Goal: Task Accomplishment & Management: Use online tool/utility

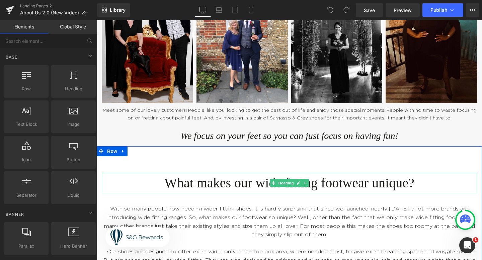
scroll to position [707, 0]
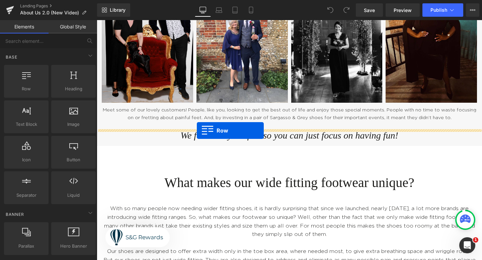
drag, startPoint x: 134, startPoint y: 104, endPoint x: 194, endPoint y: 126, distance: 64.1
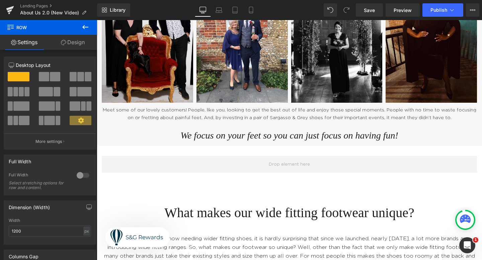
click at [87, 25] on icon at bounding box center [85, 27] width 8 height 8
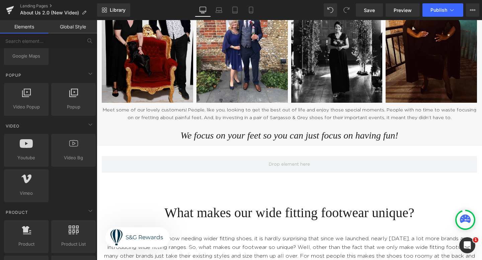
scroll to position [405, 0]
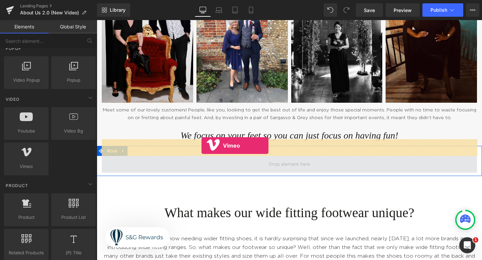
drag, startPoint x: 131, startPoint y: 171, endPoint x: 201, endPoint y: 144, distance: 75.3
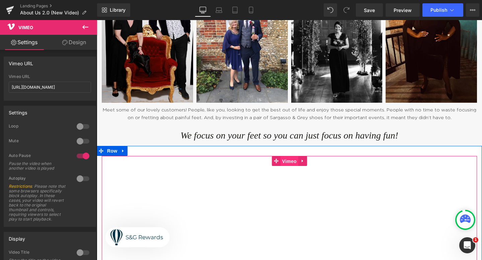
click at [292, 156] on span "Vimeo" at bounding box center [289, 161] width 18 height 10
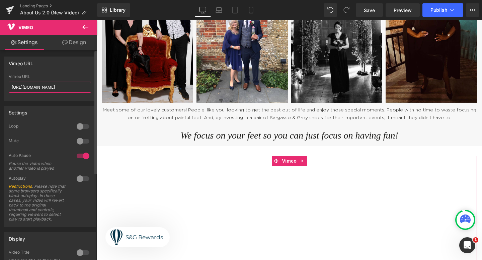
drag, startPoint x: 74, startPoint y: 88, endPoint x: 8, endPoint y: 88, distance: 65.3
click at [8, 88] on div "https://vimeo.com/57600809 Vimeo URL https://vimeo.com/57600809" at bounding box center [50, 87] width 92 height 26
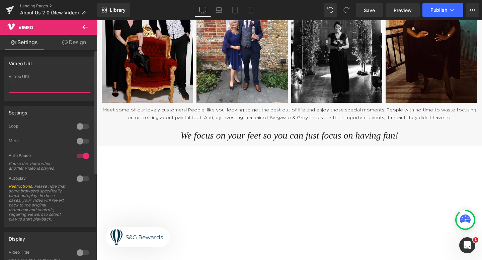
paste input "https://vimeo.com/1114870771/315fa53525"
type input "https://vimeo.com/1114870771/315fa53525"
click at [77, 77] on div "Vimeo URL" at bounding box center [50, 76] width 82 height 5
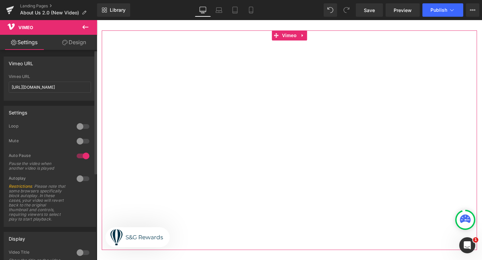
click at [82, 124] on div at bounding box center [83, 126] width 16 height 11
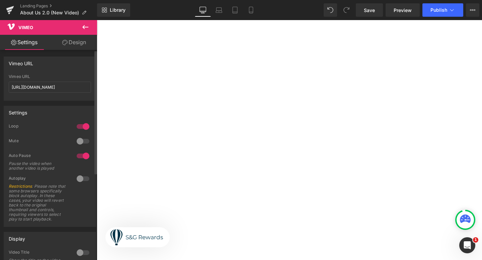
click at [82, 126] on div at bounding box center [83, 126] width 16 height 11
click at [370, 12] on span "Save" at bounding box center [369, 10] width 11 height 7
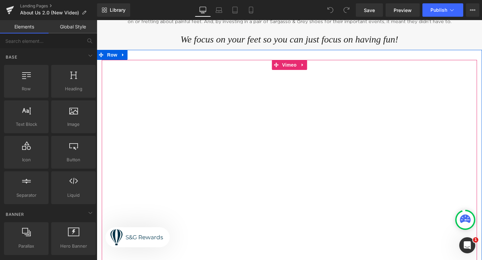
scroll to position [802, 0]
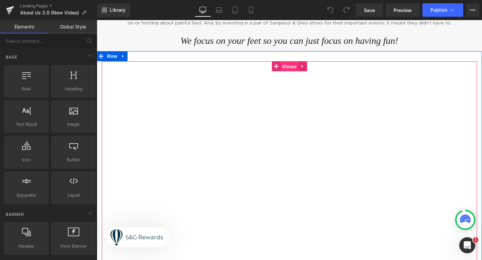
click at [285, 62] on span "Vimeo" at bounding box center [289, 67] width 18 height 10
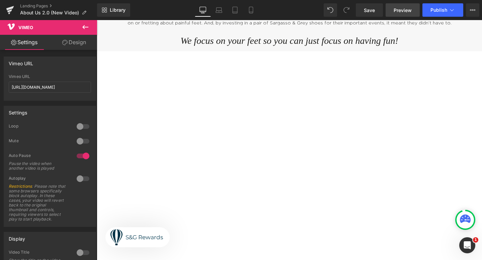
click at [397, 11] on span "Preview" at bounding box center [403, 10] width 18 height 7
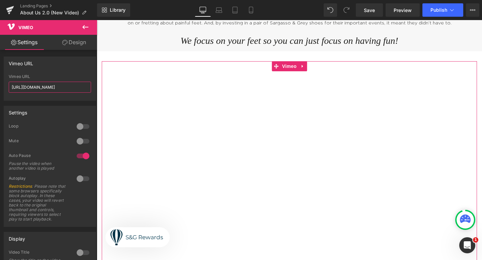
scroll to position [0, 7]
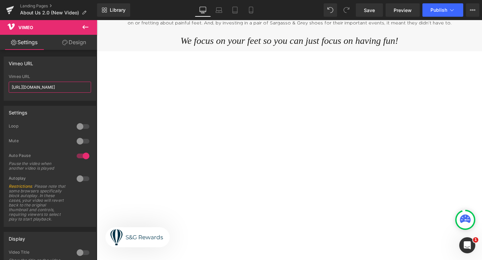
drag, startPoint x: 109, startPoint y: 105, endPoint x: 104, endPoint y: 91, distance: 14.8
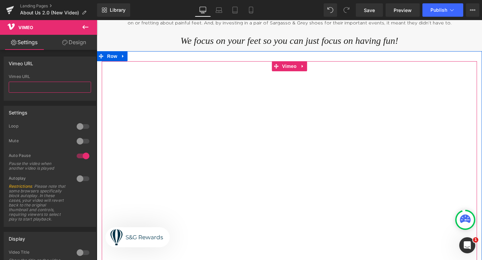
scroll to position [0, 0]
paste input "[URL][DOMAIN_NAME]"
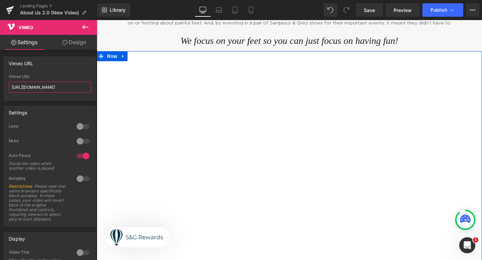
scroll to position [0, 31]
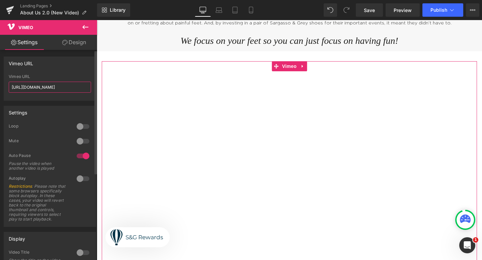
type input "[URL][DOMAIN_NAME]"
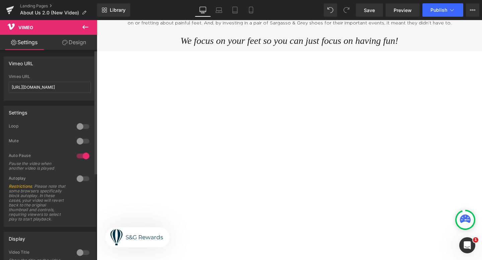
click at [68, 63] on div "Vimeo URL" at bounding box center [50, 63] width 92 height 13
click at [374, 11] on span "Save" at bounding box center [369, 10] width 11 height 7
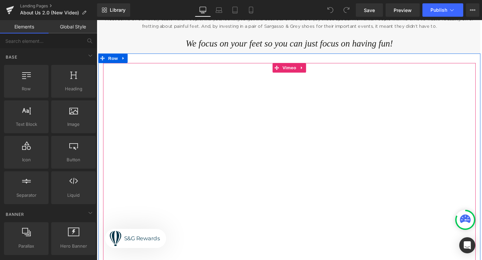
scroll to position [830, 0]
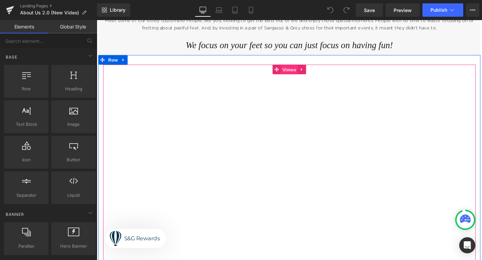
click at [296, 76] on span "Vimeo" at bounding box center [299, 72] width 18 height 10
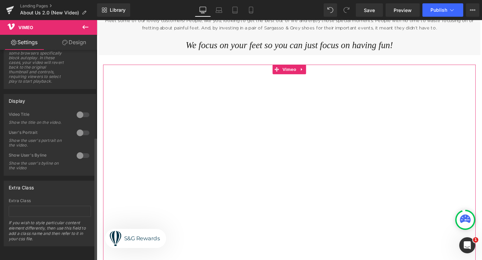
scroll to position [146, 0]
click at [83, 110] on div at bounding box center [83, 114] width 16 height 11
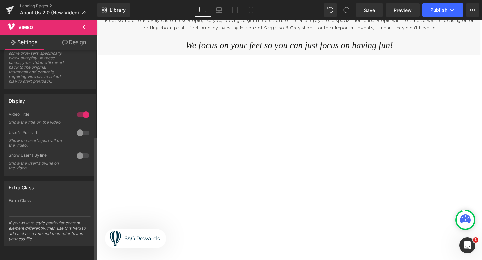
click at [83, 110] on div at bounding box center [83, 114] width 16 height 11
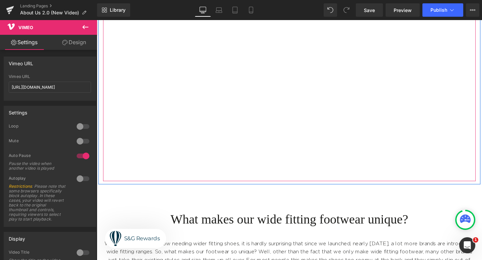
scroll to position [880, 0]
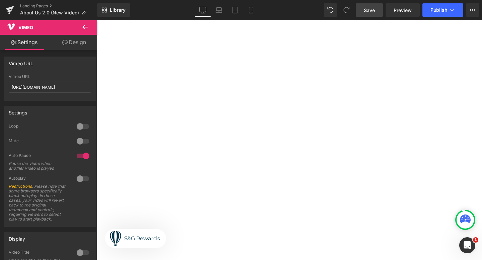
click at [379, 13] on link "Save" at bounding box center [369, 9] width 27 height 13
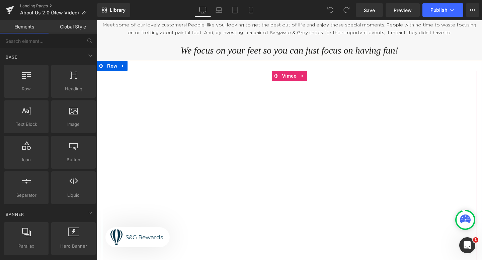
scroll to position [796, 0]
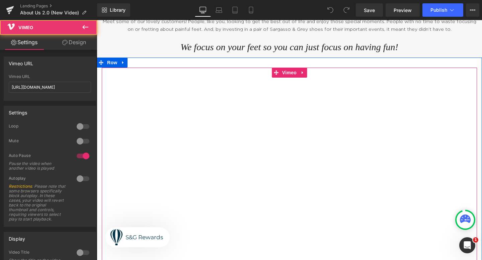
click at [232, 115] on div at bounding box center [289, 178] width 375 height 220
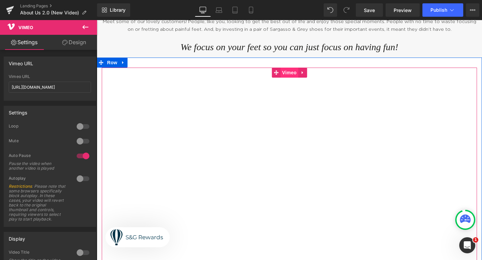
click at [289, 68] on span "Vimeo" at bounding box center [289, 73] width 18 height 10
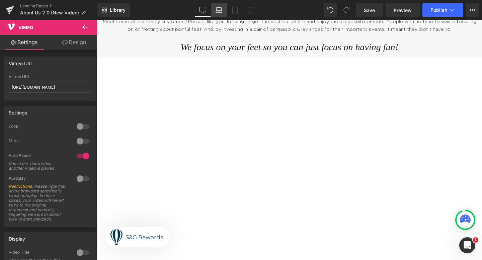
click at [219, 6] on link "Laptop" at bounding box center [219, 9] width 16 height 13
click at [234, 10] on icon at bounding box center [235, 10] width 7 height 7
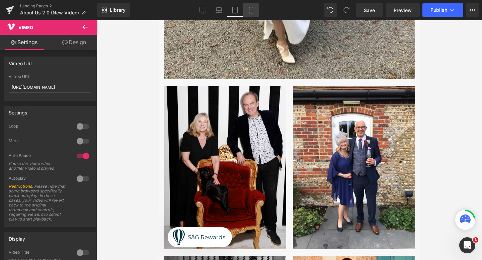
click at [249, 10] on icon at bounding box center [251, 10] width 7 height 7
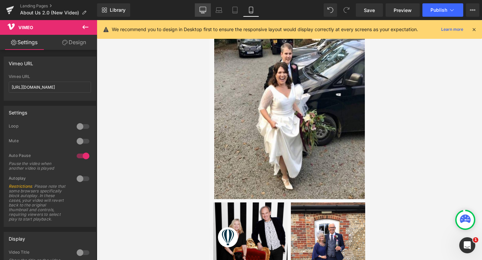
click at [207, 9] on link "Desktop" at bounding box center [203, 9] width 16 height 13
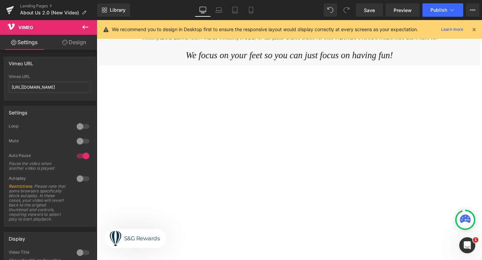
click at [88, 29] on icon at bounding box center [85, 27] width 8 height 8
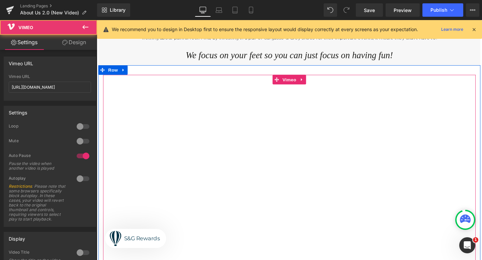
click at [298, 85] on div at bounding box center [299, 192] width 392 height 229
click at [299, 84] on div at bounding box center [299, 192] width 392 height 229
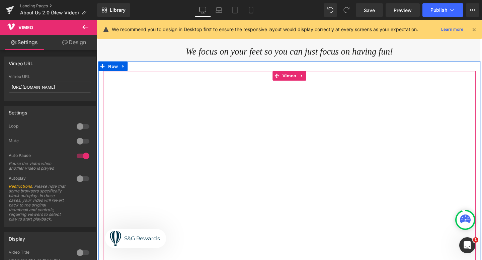
scroll to position [824, 0]
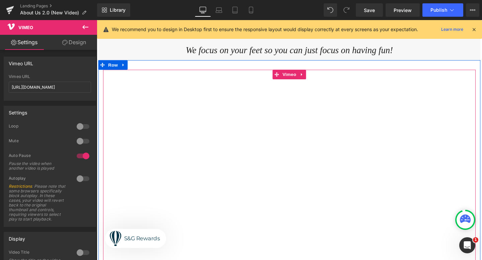
click at [328, 147] on div at bounding box center [299, 186] width 392 height 229
click at [299, 77] on div at bounding box center [299, 186] width 392 height 229
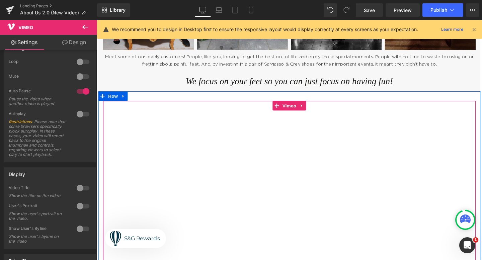
scroll to position [788, 0]
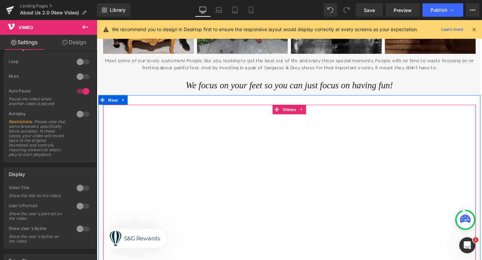
click at [299, 115] on div at bounding box center [299, 223] width 392 height 229
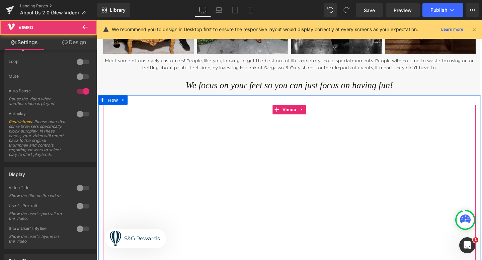
click at [303, 116] on div at bounding box center [299, 223] width 392 height 229
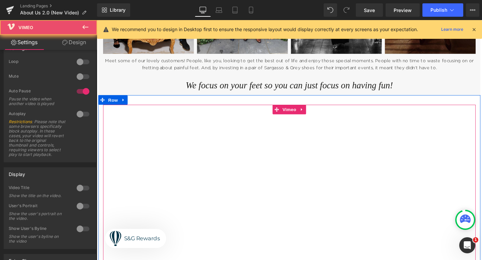
click at [303, 116] on div at bounding box center [299, 223] width 392 height 229
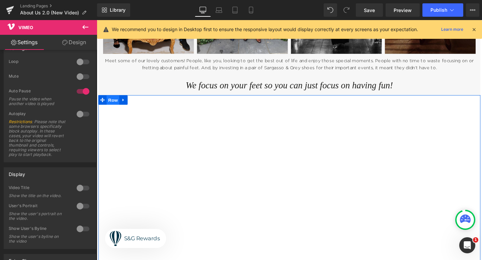
click at [112, 104] on span "Row" at bounding box center [113, 104] width 13 height 10
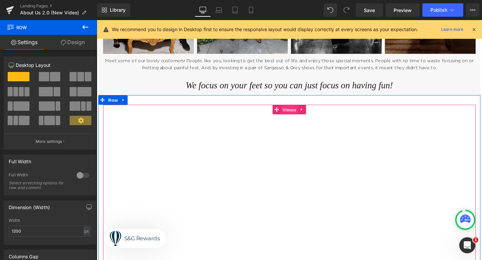
click at [299, 112] on span "Vimeo" at bounding box center [299, 114] width 18 height 10
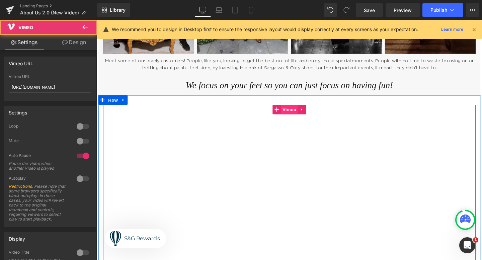
click at [299, 112] on span "Vimeo" at bounding box center [299, 114] width 18 height 10
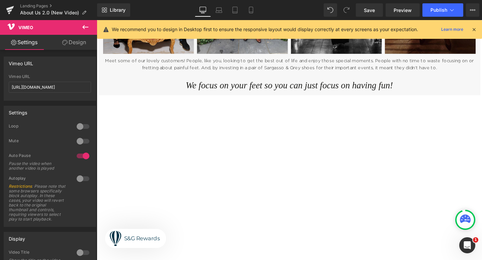
click at [475, 31] on icon at bounding box center [474, 29] width 6 height 6
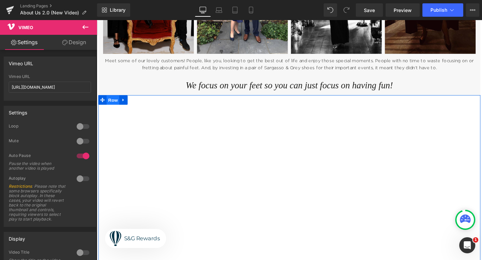
click at [115, 106] on span "Row" at bounding box center [113, 104] width 13 height 10
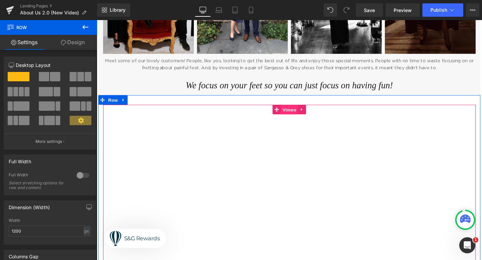
click at [306, 115] on span "Vimeo" at bounding box center [299, 114] width 18 height 10
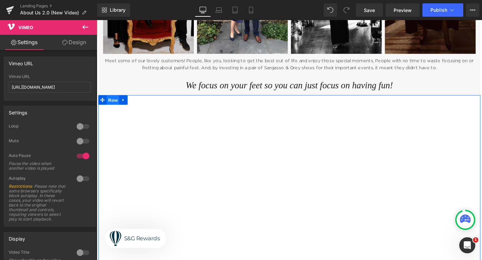
click at [111, 105] on span "Row" at bounding box center [113, 104] width 13 height 10
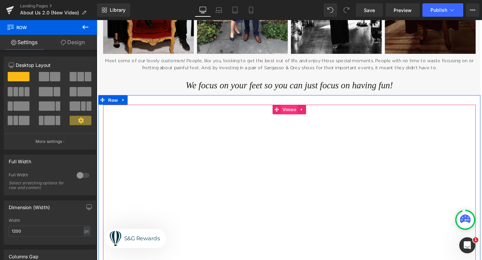
click at [303, 116] on span "Vimeo" at bounding box center [299, 114] width 18 height 10
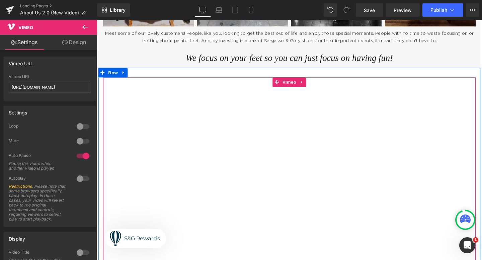
scroll to position [815, 0]
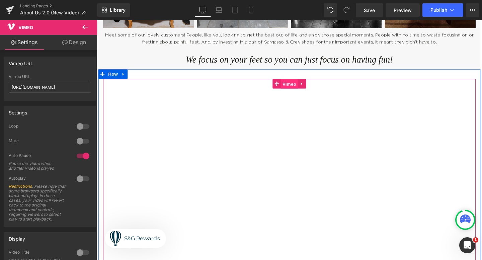
click at [299, 90] on span "Vimeo" at bounding box center [299, 87] width 18 height 10
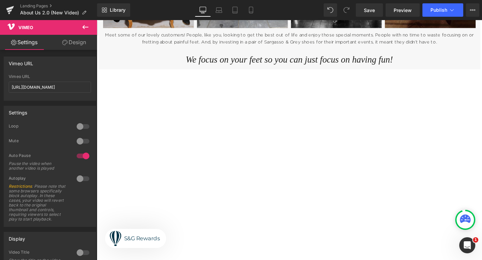
click at [82, 27] on icon at bounding box center [85, 27] width 8 height 8
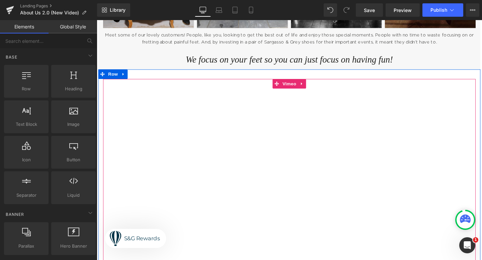
click at [297, 89] on div at bounding box center [299, 196] width 392 height 229
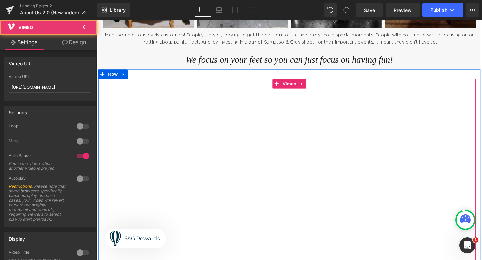
click at [297, 89] on div at bounding box center [299, 196] width 392 height 229
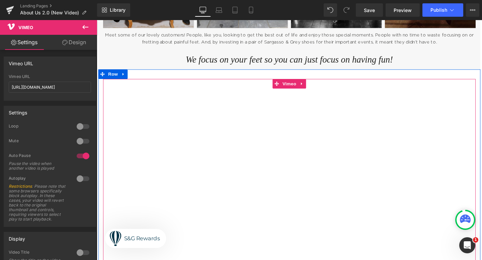
click at [312, 85] on div at bounding box center [299, 196] width 392 height 229
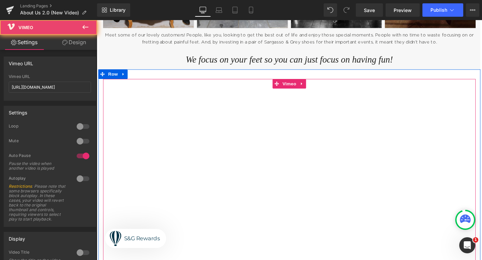
click at [313, 89] on div at bounding box center [299, 196] width 392 height 229
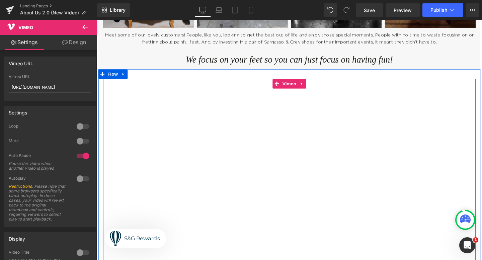
click at [313, 88] on div at bounding box center [299, 196] width 392 height 229
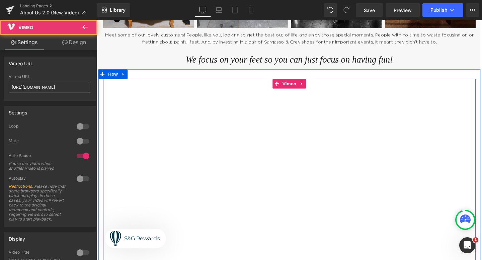
click at [313, 88] on div at bounding box center [299, 196] width 392 height 229
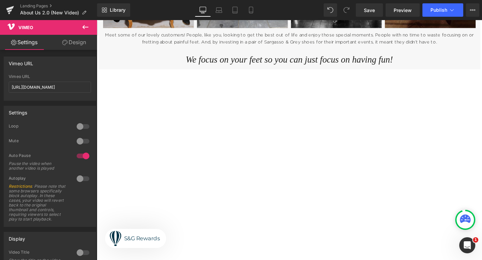
click at [88, 25] on icon at bounding box center [85, 27] width 8 height 8
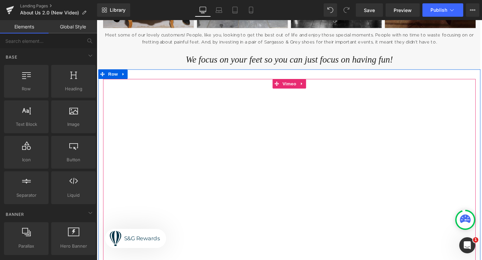
click at [310, 88] on div at bounding box center [299, 196] width 392 height 229
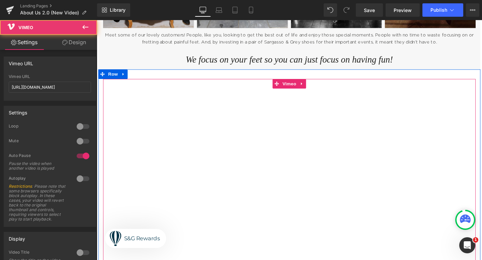
click at [310, 88] on div at bounding box center [299, 196] width 392 height 229
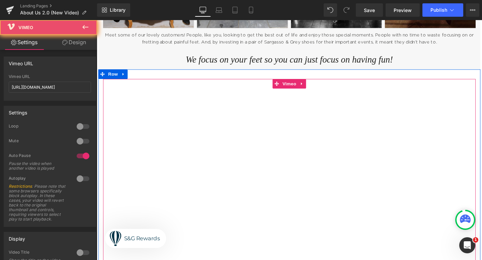
click at [310, 88] on div at bounding box center [299, 196] width 392 height 229
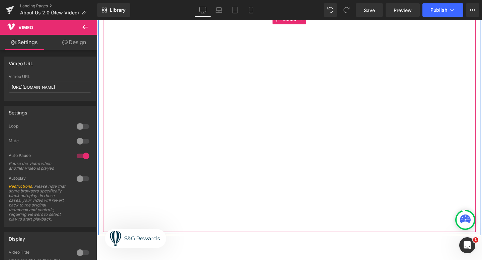
scroll to position [873, 0]
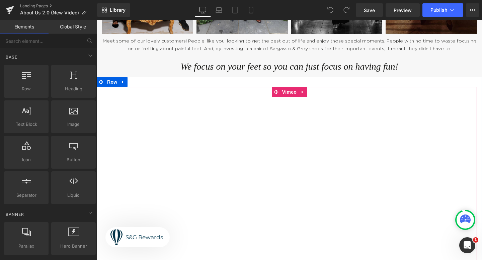
scroll to position [776, 0]
click at [291, 88] on span "Vimeo" at bounding box center [289, 93] width 18 height 10
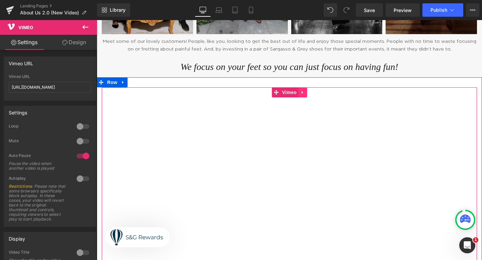
click at [305, 90] on icon at bounding box center [302, 92] width 5 height 5
click at [307, 90] on icon at bounding box center [307, 92] width 5 height 5
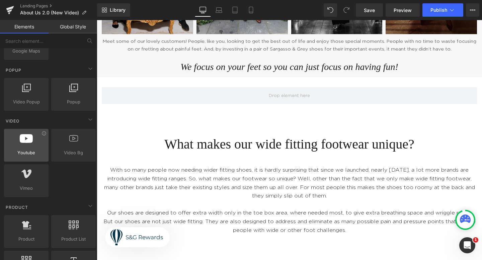
scroll to position [382, 0]
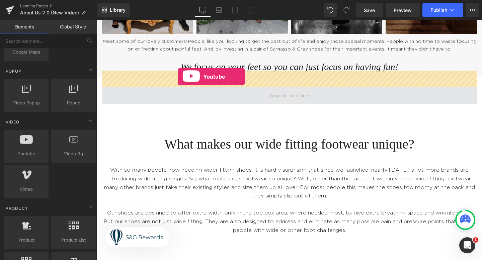
drag, startPoint x: 130, startPoint y: 179, endPoint x: 175, endPoint y: 74, distance: 114.1
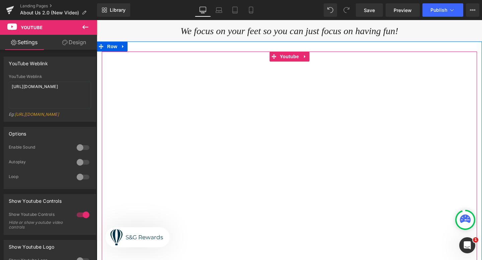
scroll to position [811, 0]
click at [287, 52] on span "Youtube" at bounding box center [289, 57] width 22 height 10
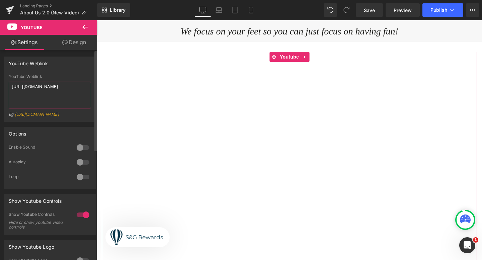
drag, startPoint x: 51, startPoint y: 100, endPoint x: 1, endPoint y: 72, distance: 57.3
click at [1, 72] on div "YouTube Weblink YouTube Weblink https://www.youtube.com/watch?v=OQBlWco72c4 Eg:…" at bounding box center [50, 87] width 100 height 70
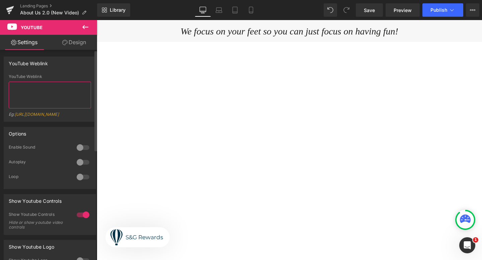
paste textarea "https://www.youtube.com/watch?v=ZBtRCSIZyC0"
type textarea "https://www.youtube.com/watch?v=ZBtRCSIZyC0"
click at [62, 72] on div "YouTube Weblink https://www.youtube.com/watch?v=ZBtRCSIZyC0 YouTube Weblink htt…" at bounding box center [50, 89] width 92 height 65
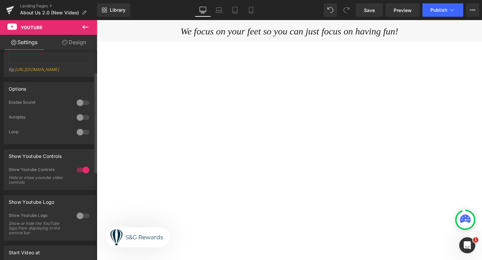
scroll to position [46, 0]
click at [83, 172] on div at bounding box center [83, 169] width 16 height 11
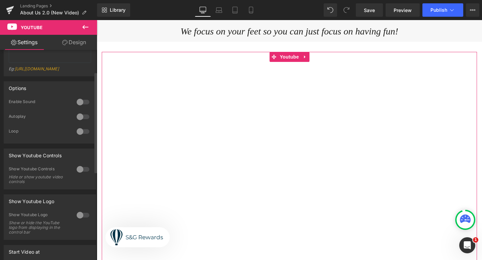
click at [78, 107] on div at bounding box center [83, 102] width 16 height 11
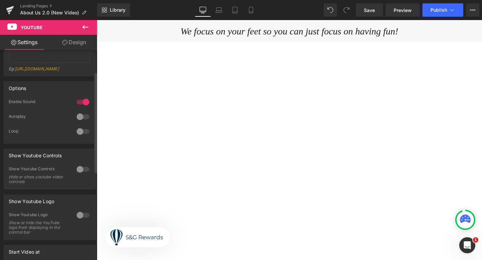
click at [82, 107] on div at bounding box center [83, 102] width 16 height 11
click at [76, 122] on div at bounding box center [83, 116] width 16 height 11
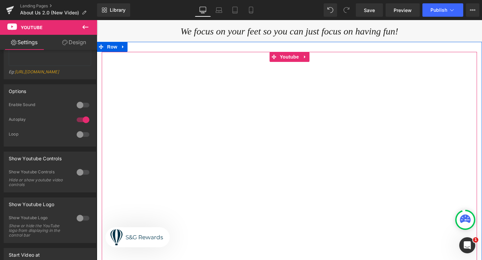
scroll to position [812, 0]
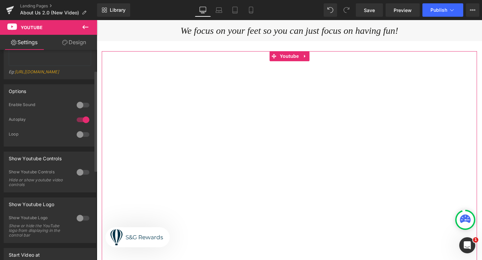
click at [79, 229] on div "Show Youtube Logo Show or hide the YouTube logo from displaying in the control …" at bounding box center [50, 228] width 82 height 27
click at [78, 224] on div at bounding box center [83, 218] width 16 height 11
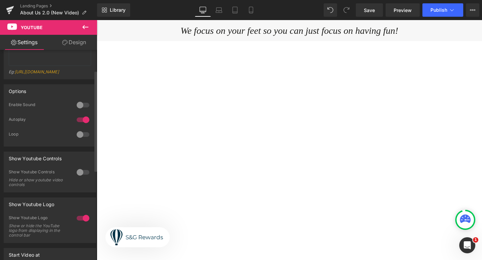
click at [80, 222] on div at bounding box center [83, 218] width 16 height 11
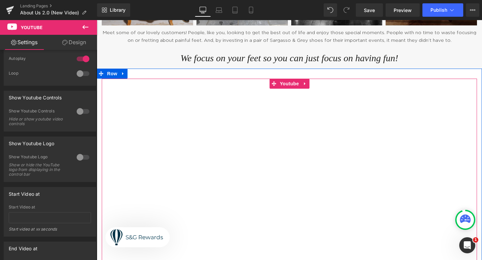
scroll to position [786, 0]
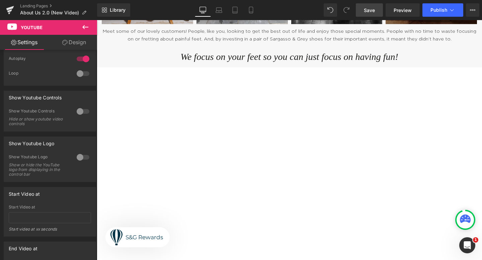
click at [366, 10] on span "Save" at bounding box center [369, 10] width 11 height 7
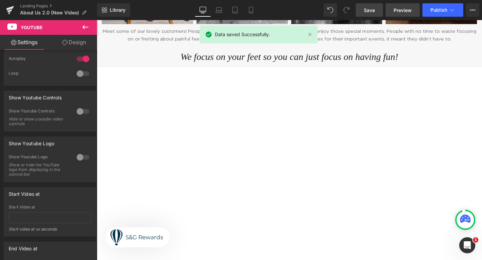
click at [394, 10] on link "Preview" at bounding box center [403, 9] width 34 height 13
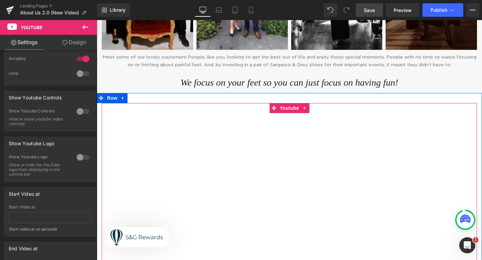
scroll to position [760, 0]
click at [290, 104] on span "Youtube" at bounding box center [289, 109] width 22 height 10
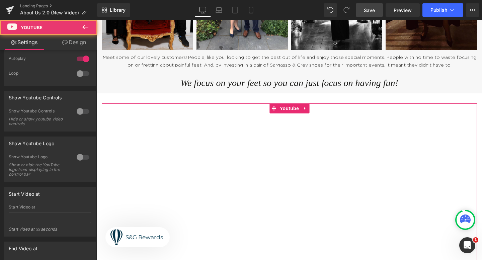
click at [72, 38] on link "Design" at bounding box center [74, 42] width 49 height 15
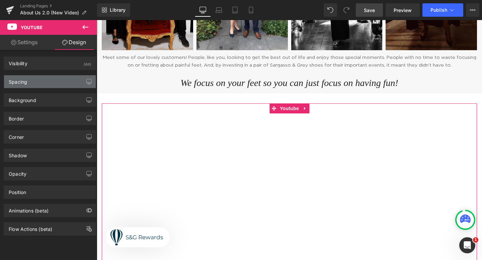
click at [57, 84] on div "Spacing" at bounding box center [50, 81] width 92 height 13
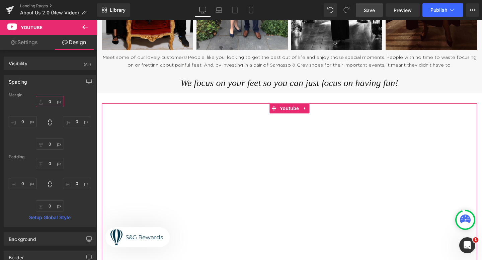
click at [47, 101] on input "0" at bounding box center [50, 101] width 28 height 11
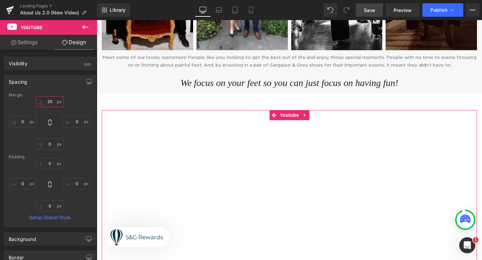
type input "2"
type input "30"
click at [74, 84] on div "Spacing" at bounding box center [50, 81] width 92 height 13
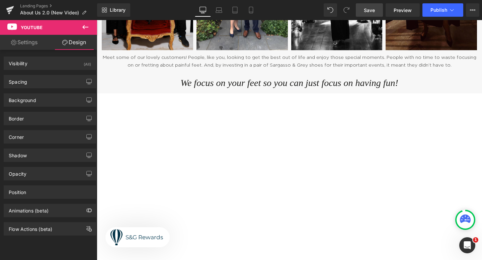
click at [367, 13] on span "Save" at bounding box center [369, 10] width 11 height 7
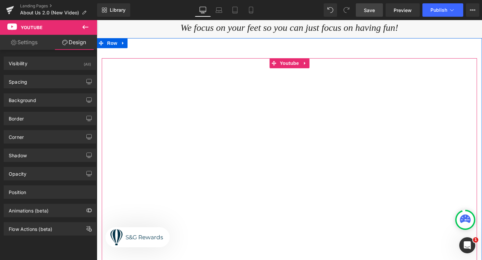
scroll to position [768, 0]
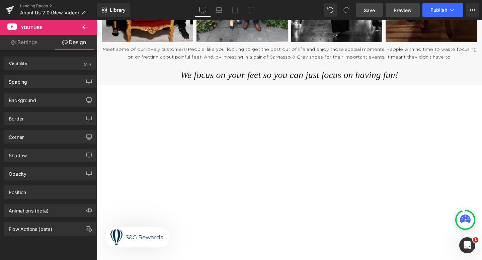
click at [403, 5] on link "Preview" at bounding box center [403, 9] width 34 height 13
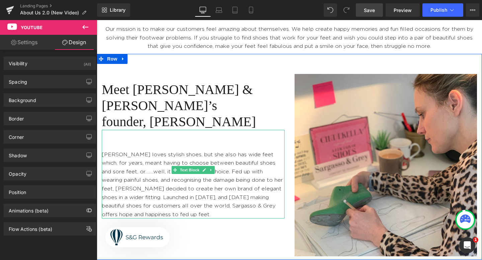
scroll to position [268, 0]
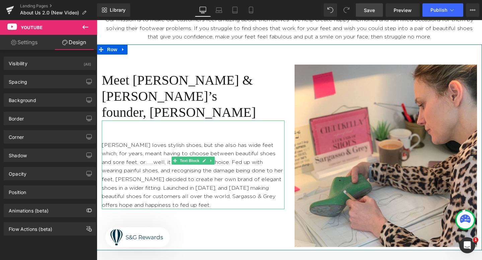
click at [276, 163] on p "Katie loves stylish shoes, but she also has wide feet which, for years, meant h…" at bounding box center [193, 175] width 183 height 69
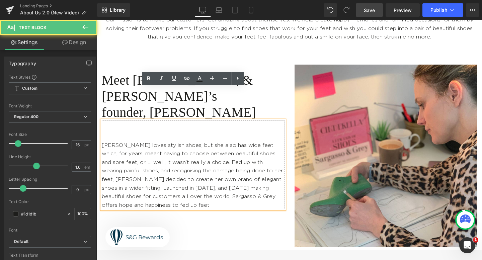
click at [276, 163] on p "Katie loves stylish shoes, but she also has wide feet which, for years, meant h…" at bounding box center [193, 175] width 183 height 69
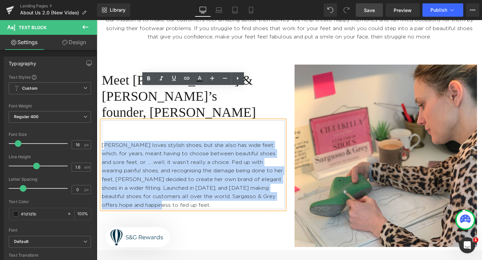
drag, startPoint x: 276, startPoint y: 163, endPoint x: 105, endPoint y: 112, distance: 178.3
click at [105, 141] on p "Katie loves stylish shoes, but she also has wide feet which, for years, meant h…" at bounding box center [193, 175] width 183 height 69
click at [158, 179] on div "Meet Sargasso & Grey’s founder, Katie Heading Katie loves stylish shoes, but sh…" at bounding box center [289, 148] width 385 height 206
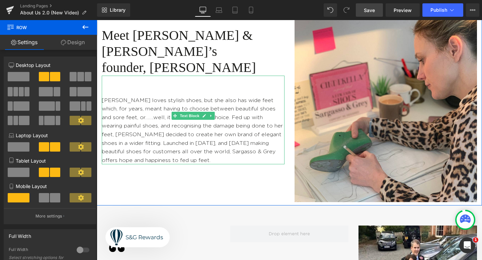
scroll to position [317, 0]
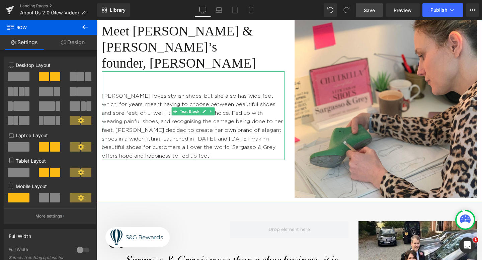
click at [274, 113] on p "Katie loves stylish shoes, but she also has wide feet which, for years, meant h…" at bounding box center [193, 126] width 183 height 69
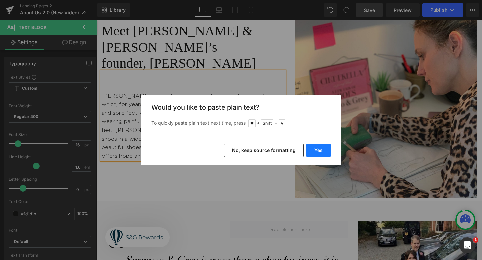
click at [324, 148] on button "Yes" at bounding box center [318, 150] width 24 height 13
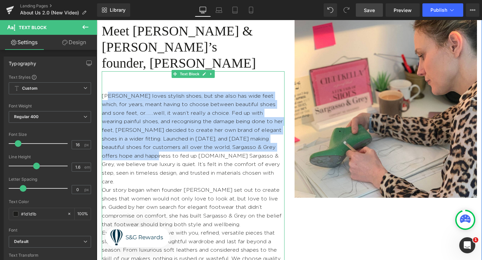
drag, startPoint x: 272, startPoint y: 114, endPoint x: 109, endPoint y: 65, distance: 170.3
click at [109, 92] on p "Katie loves stylish shoes, but she also has wide feet which, for years, meant h…" at bounding box center [193, 139] width 183 height 94
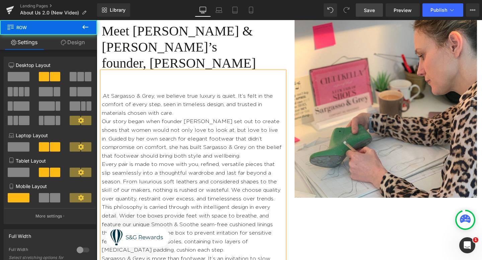
click at [334, 220] on div "Meet Sargasso & Grey’s founder, Katie Heading .At Sargasso & Grey, we believe t…" at bounding box center [289, 143] width 385 height 297
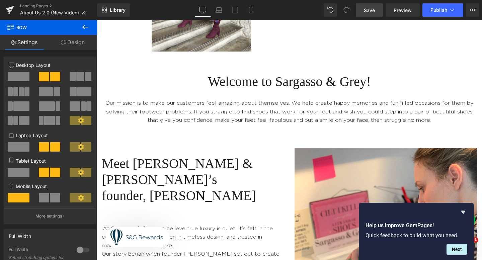
scroll to position [0, 0]
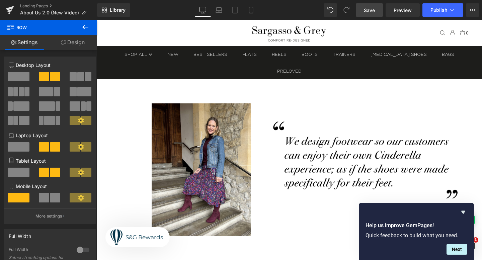
click at [377, 13] on link "Save" at bounding box center [369, 9] width 27 height 13
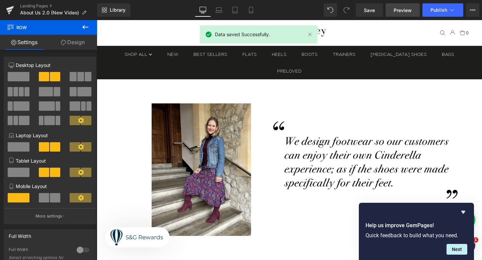
click at [397, 10] on span "Preview" at bounding box center [403, 10] width 18 height 7
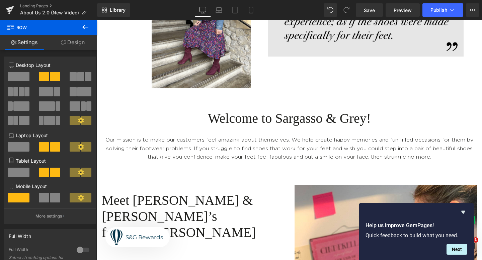
scroll to position [195, 0]
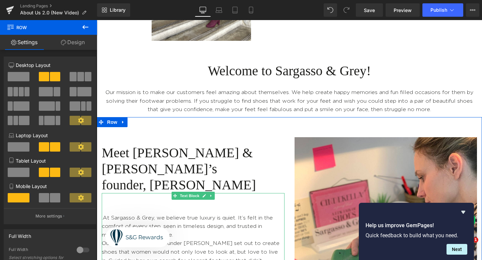
click at [104, 214] on p ".At Sargasso & Grey, we believe true luxury is quiet. It’s felt in the comfort …" at bounding box center [193, 227] width 183 height 26
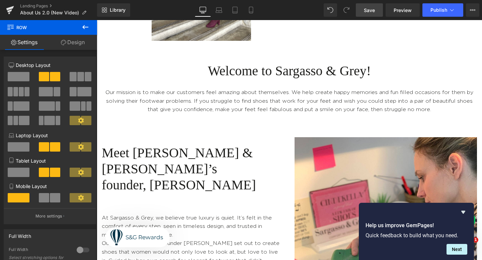
click at [375, 6] on link "Save" at bounding box center [369, 9] width 27 height 13
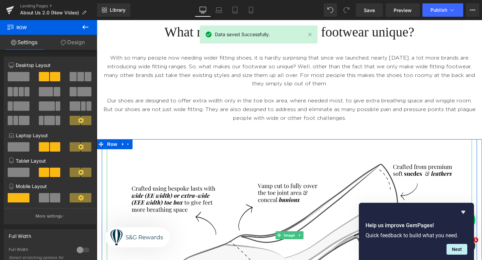
scroll to position [1214, 0]
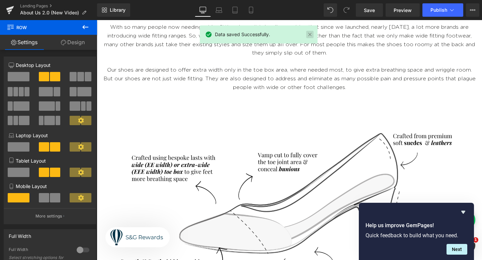
click at [309, 33] on link at bounding box center [309, 34] width 7 height 7
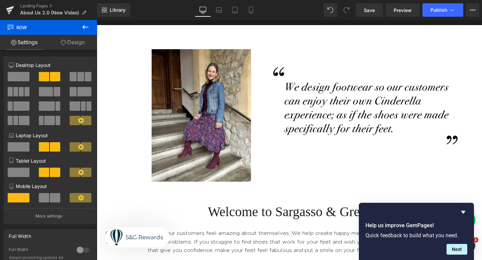
scroll to position [0, 0]
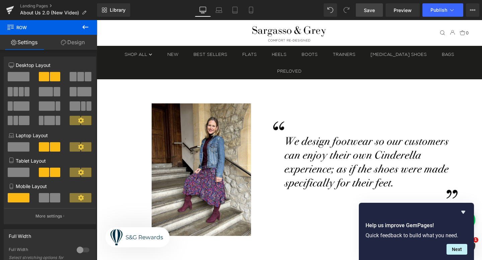
click at [375, 9] on span "Save" at bounding box center [369, 10] width 11 height 7
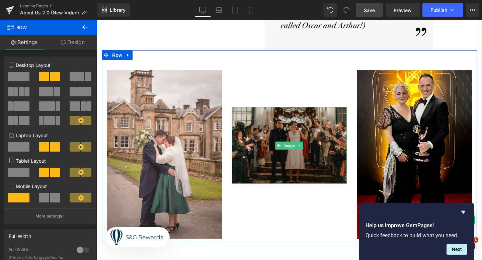
scroll to position [1713, 0]
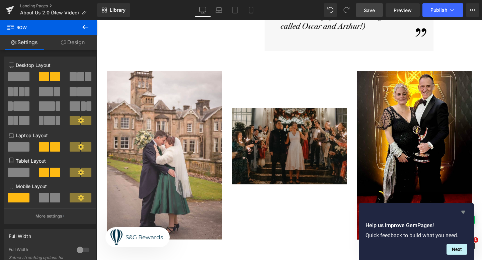
click at [462, 211] on icon "Hide survey" at bounding box center [463, 212] width 4 height 3
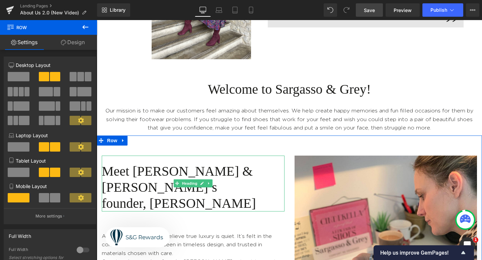
scroll to position [246, 0]
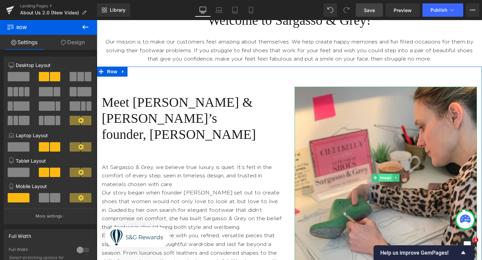
click at [383, 174] on span "Image" at bounding box center [386, 178] width 14 height 8
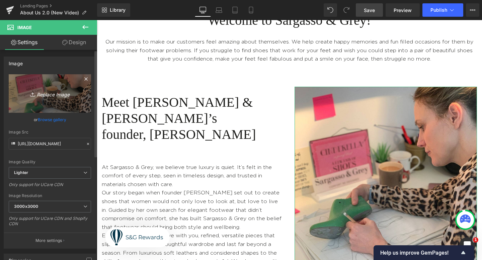
click at [31, 87] on link "Replace Image" at bounding box center [50, 93] width 82 height 38
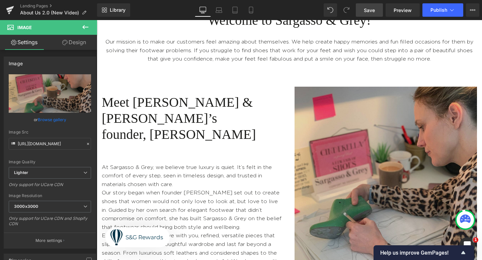
type input "C:\fakepath\Gemini_Generated_Image_odepwqodepwqodep.jpeg"
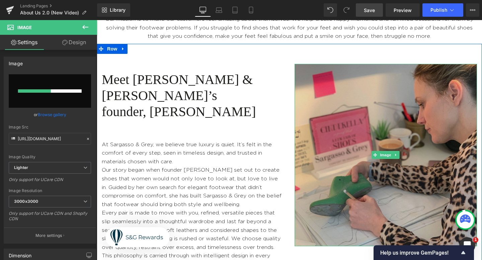
scroll to position [268, 0]
type input "https://ucarecdn.com/5a217051-c94f-44f5-b42a-76aac5ec5dd2/-/format/auto/-/previ…"
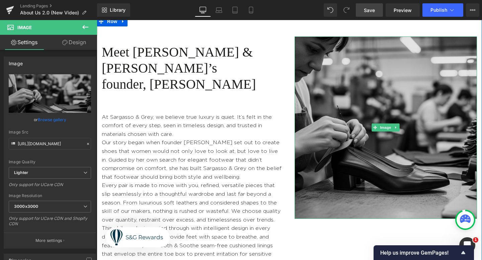
scroll to position [294, 0]
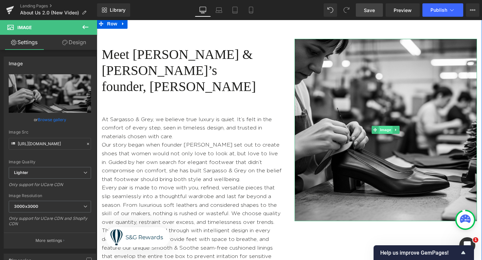
click at [386, 126] on span "Image" at bounding box center [386, 130] width 14 height 8
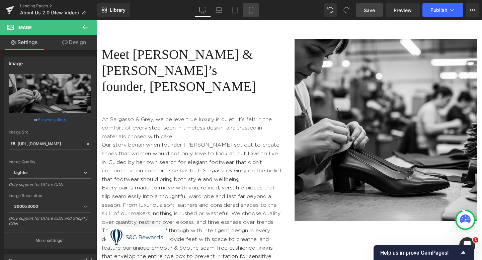
click at [254, 11] on icon at bounding box center [251, 10] width 7 height 7
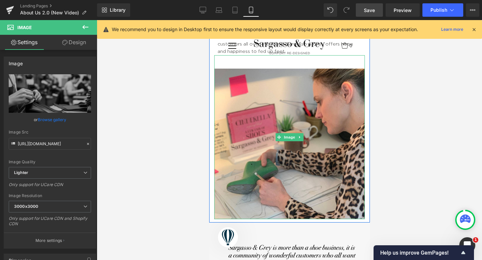
scroll to position [547, 0]
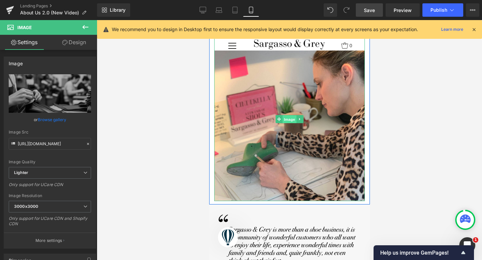
click at [288, 115] on span "Image" at bounding box center [289, 119] width 14 height 8
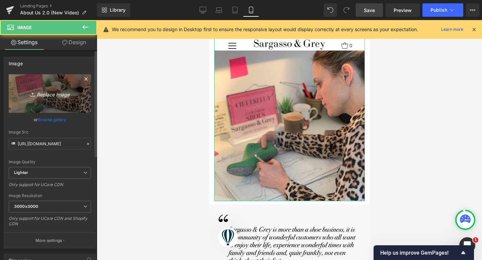
click at [26, 98] on link "Replace Image" at bounding box center [50, 93] width 82 height 38
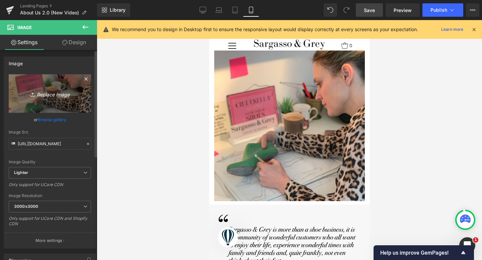
type input "C:\fakepath\Gemini_Generated_Image_odepwqodepwqodep.jpeg"
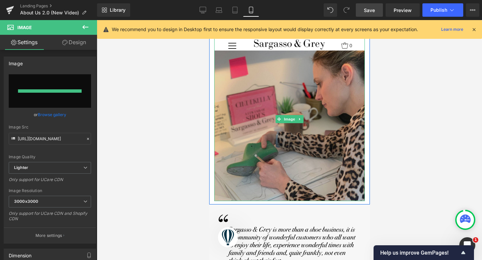
type input "https://ucarecdn.com/8bcfe5c0-167a-48cb-ad94-b5ec4d039ca6/-/format/auto/-/previ…"
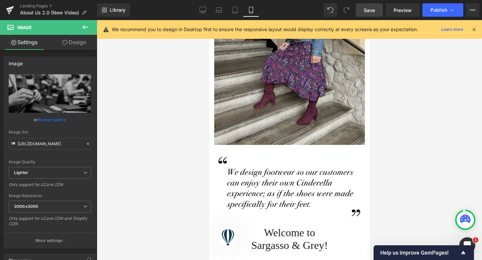
scroll to position [100, 0]
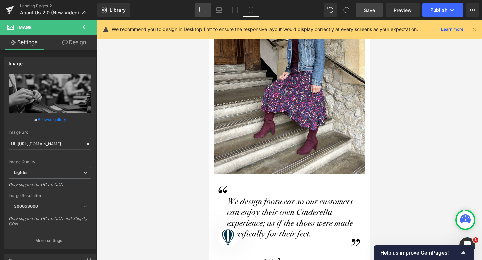
click at [205, 12] on icon at bounding box center [202, 10] width 7 height 7
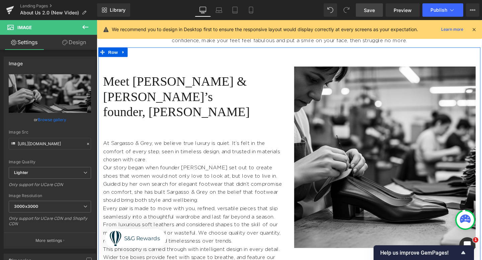
scroll to position [265, 0]
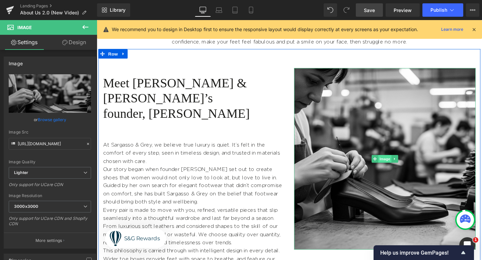
click at [398, 167] on span "Image" at bounding box center [400, 166] width 14 height 8
click at [399, 165] on span "Image" at bounding box center [400, 166] width 14 height 8
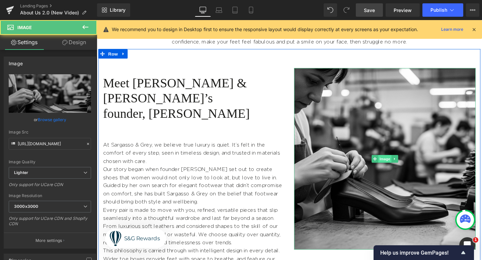
click at [399, 165] on span "Image" at bounding box center [400, 166] width 14 height 8
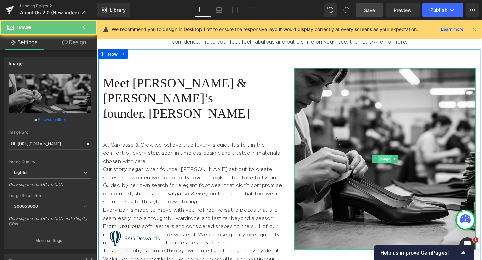
click at [399, 165] on span "Image" at bounding box center [400, 166] width 14 height 8
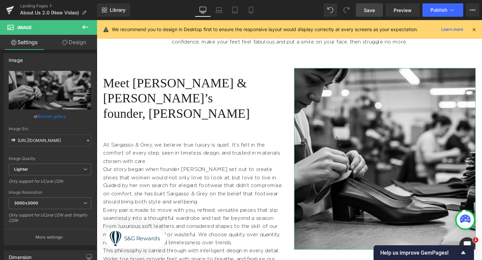
scroll to position [0, 0]
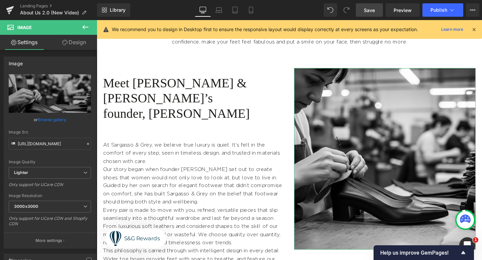
click at [73, 41] on link "Design" at bounding box center [74, 42] width 49 height 15
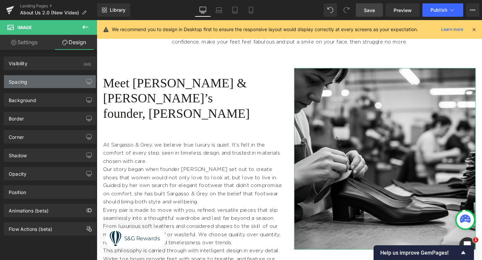
click at [37, 86] on div "Spacing" at bounding box center [50, 81] width 92 height 13
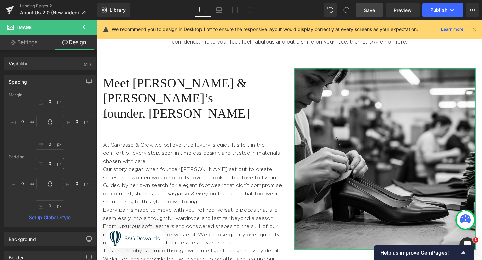
click at [50, 164] on input "0" at bounding box center [50, 163] width 28 height 11
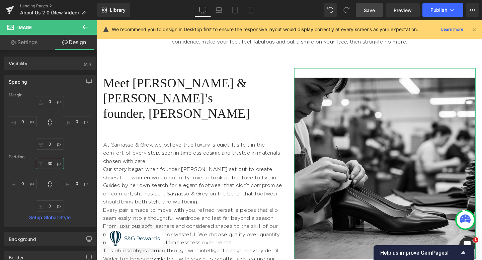
type input "3"
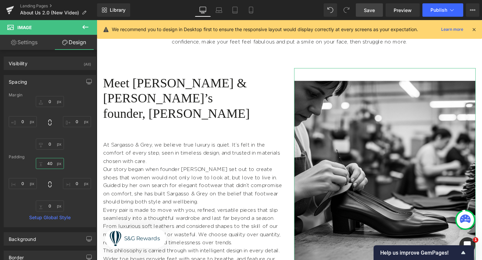
type input "4"
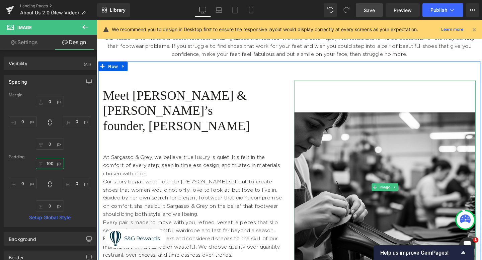
scroll to position [249, 0]
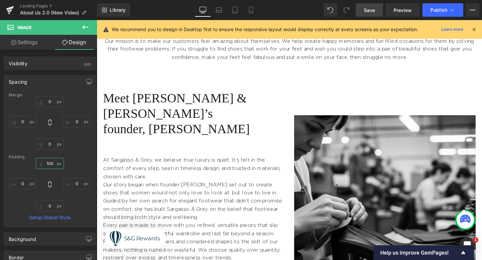
type input "100"
click at [368, 8] on span "Save" at bounding box center [369, 10] width 11 height 7
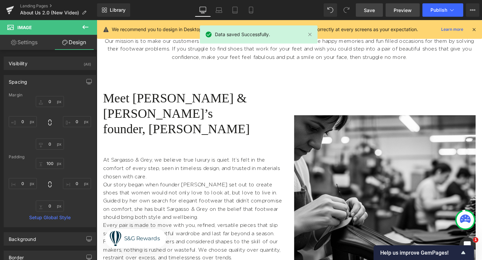
click at [400, 9] on span "Preview" at bounding box center [403, 10] width 18 height 7
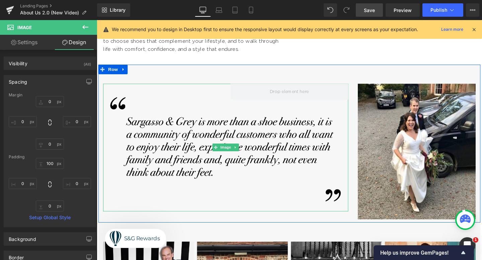
scroll to position [545, 0]
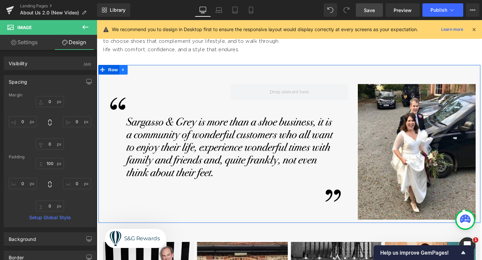
click at [127, 67] on link at bounding box center [124, 72] width 9 height 10
click at [145, 67] on link at bounding box center [142, 72] width 9 height 10
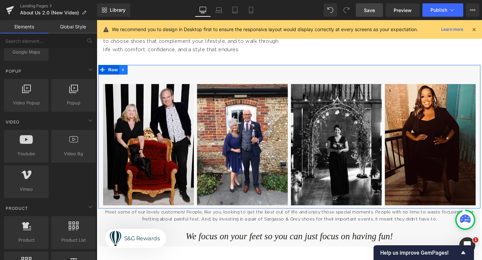
click at [127, 70] on icon at bounding box center [125, 72] width 5 height 5
click at [142, 70] on icon at bounding box center [142, 72] width 5 height 5
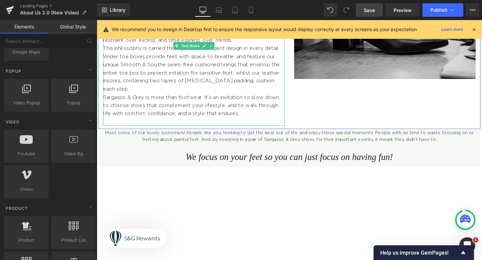
scroll to position [473, 0]
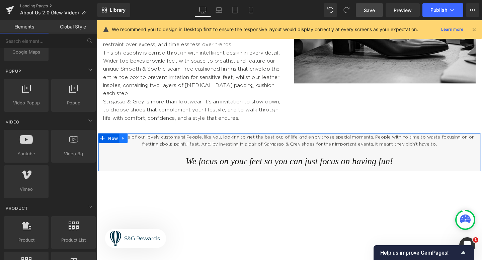
click at [128, 139] on link at bounding box center [124, 144] width 9 height 10
click at [145, 139] on link at bounding box center [142, 144] width 9 height 10
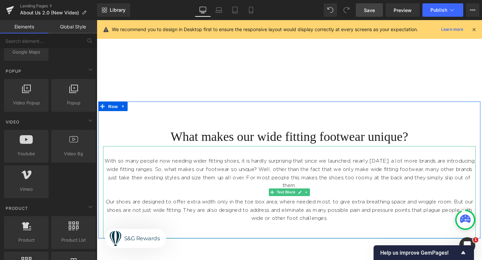
scroll to position [749, 0]
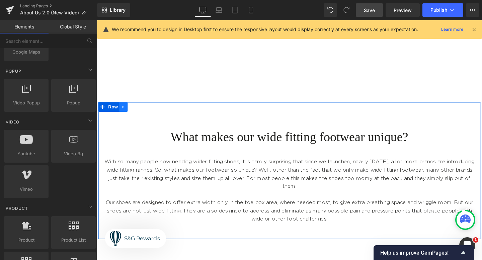
click at [127, 109] on icon at bounding box center [125, 111] width 5 height 5
click at [142, 109] on icon at bounding box center [142, 111] width 5 height 5
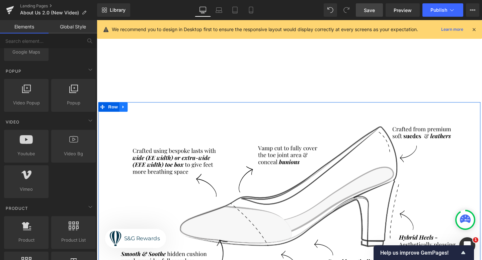
click at [122, 106] on link at bounding box center [124, 111] width 9 height 10
click at [142, 109] on icon at bounding box center [142, 111] width 5 height 5
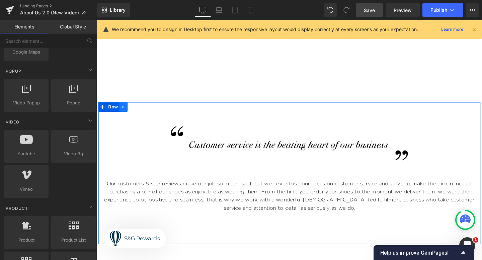
click at [128, 106] on link at bounding box center [124, 111] width 9 height 10
click at [142, 109] on icon at bounding box center [142, 111] width 5 height 5
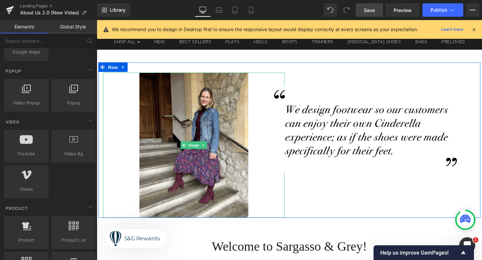
scroll to position [0, 0]
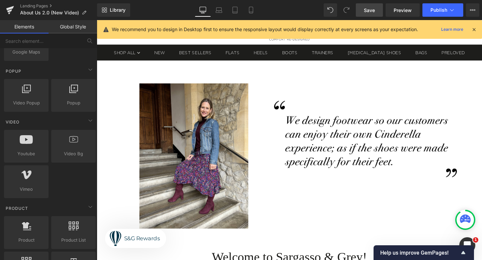
click at [369, 13] on span "Save" at bounding box center [369, 10] width 11 height 7
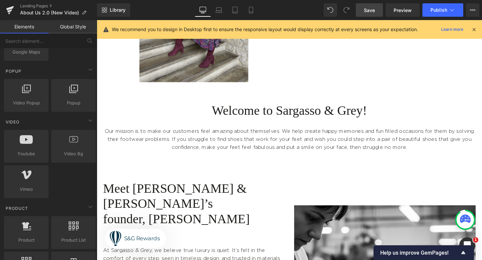
scroll to position [136, 0]
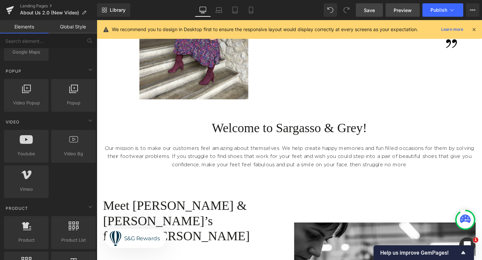
click at [399, 13] on span "Preview" at bounding box center [403, 10] width 18 height 7
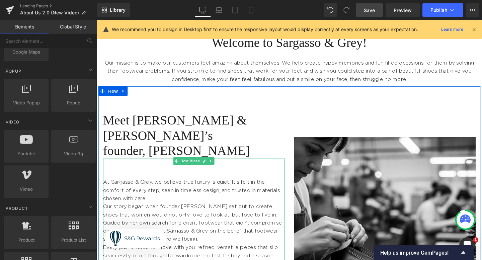
scroll to position [226, 0]
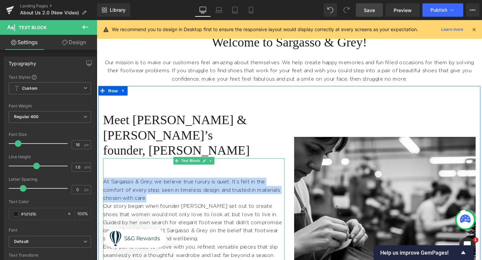
drag, startPoint x: 138, startPoint y: 186, endPoint x: 105, endPoint y: 173, distance: 35.7
click at [105, 186] on p "At Sargasso & Grey, we believe true luxury is quiet. It’s felt in the comfort o…" at bounding box center [198, 199] width 191 height 26
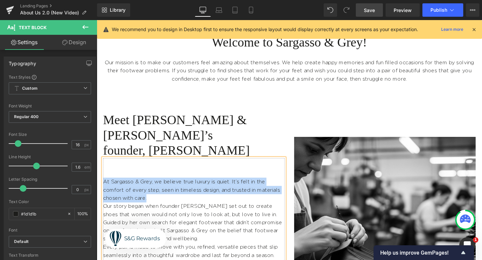
copy p "At Sargasso & Grey, we believe true luxury is quiet. It’s felt in the comfort o…"
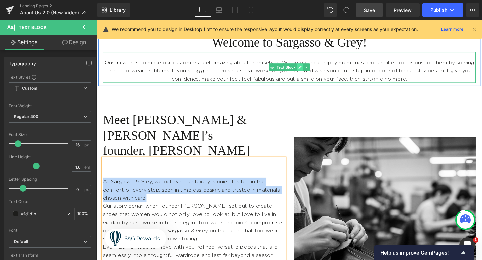
click at [310, 70] on icon at bounding box center [310, 69] width 3 height 3
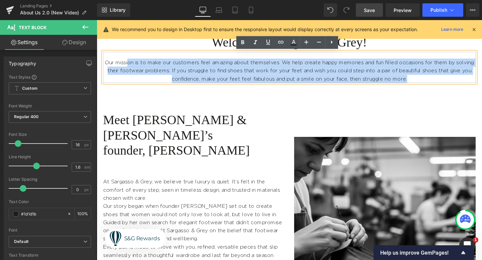
drag, startPoint x: 427, startPoint y: 83, endPoint x: 131, endPoint y: 65, distance: 296.2
click at [131, 65] on p "Our mission is to make our customers feel amazing about themselves. We help cre…" at bounding box center [299, 74] width 392 height 26
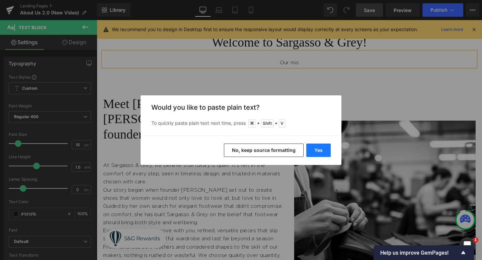
click at [314, 153] on button "Yes" at bounding box center [318, 150] width 24 height 13
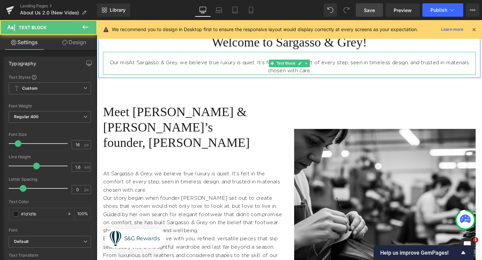
click at [131, 66] on p "Our misAt Sargasso & Grey, we believe true luxury is quiet. It’s felt in the co…" at bounding box center [299, 69] width 392 height 17
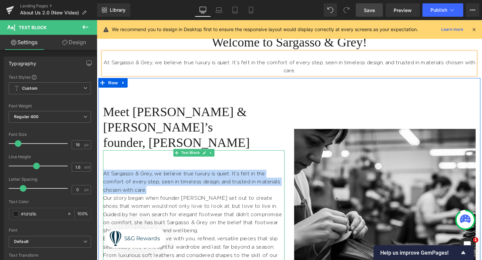
drag, startPoint x: 150, startPoint y: 182, endPoint x: 105, endPoint y: 162, distance: 48.5
click at [105, 177] on p "At Sargasso & Grey, we believe true luxury is quiet. It’s felt in the comfort o…" at bounding box center [198, 190] width 191 height 26
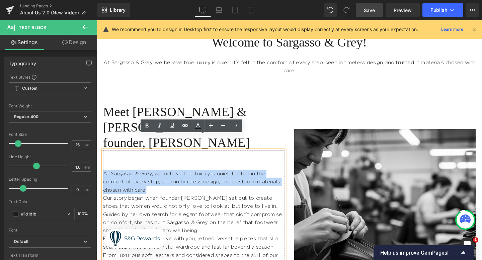
copy p "At Sargasso & Grey, we believe true luxury is quiet. It’s felt in the comfort o…"
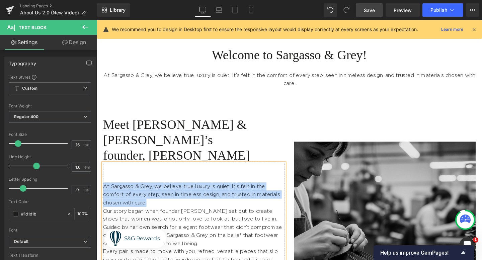
scroll to position [213, 0]
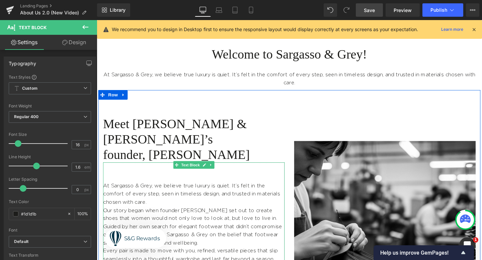
click at [159, 196] on p "At Sargasso & Grey, we believe true luxury is quiet. It’s felt in the comfort o…" at bounding box center [198, 203] width 191 height 26
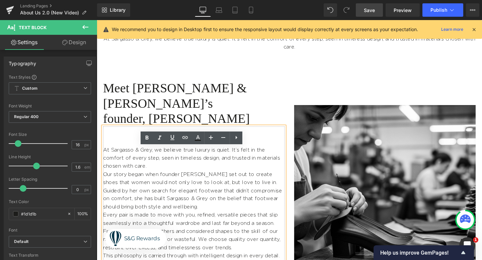
scroll to position [253, 0]
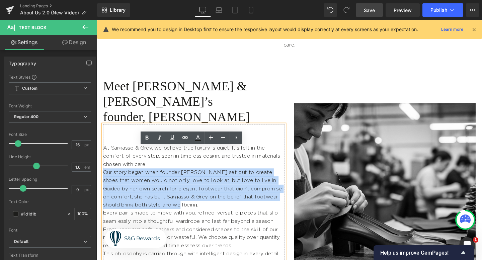
drag, startPoint x: 105, startPoint y: 166, endPoint x: 200, endPoint y: 197, distance: 100.0
click at [200, 197] on p "Our story began when founder [PERSON_NAME] set out to create shoes that women w…" at bounding box center [198, 197] width 191 height 43
copy p "Our story began when founder [PERSON_NAME] set out to create shoes that women w…"
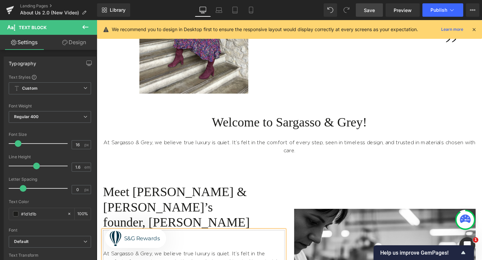
scroll to position [119, 0]
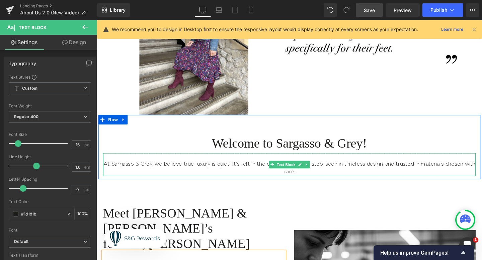
click at [318, 179] on p "At Sargasso & Grey, we believe true luxury is quiet. It’s felt in the comfort o…" at bounding box center [299, 175] width 392 height 17
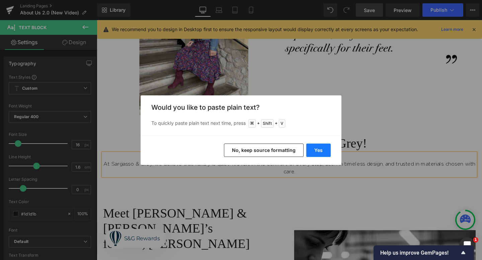
click at [315, 152] on button "Yes" at bounding box center [318, 150] width 24 height 13
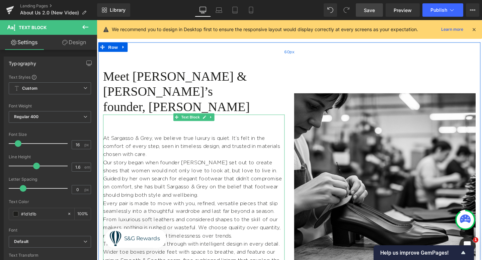
scroll to position [281, 0]
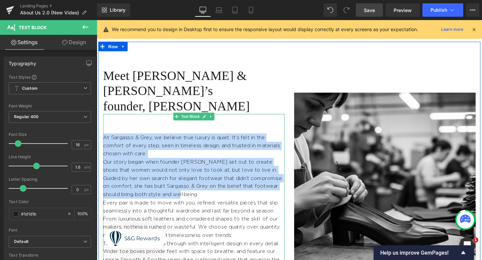
drag, startPoint x: 170, startPoint y: 188, endPoint x: 105, endPoint y: 128, distance: 88.1
click at [105, 128] on div "At Sargasso & Grey, we believe true luxury is quiet. It’s felt in the comfort o…" at bounding box center [198, 228] width 191 height 218
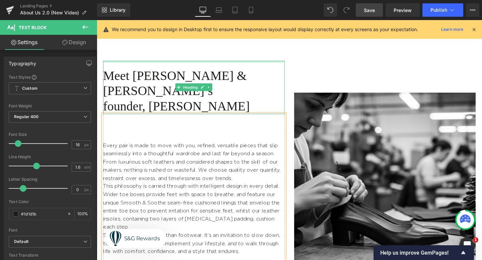
click at [288, 64] on div at bounding box center [198, 64] width 191 height 2
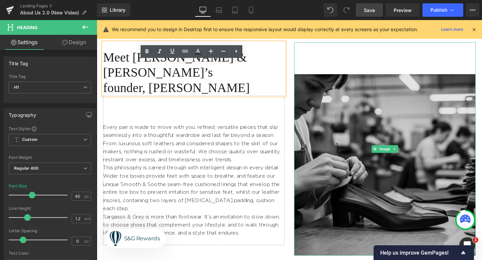
scroll to position [250, 0]
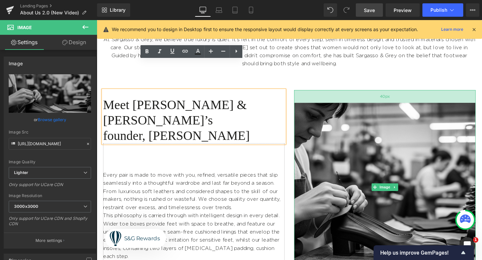
drag, startPoint x: 361, startPoint y: 119, endPoint x: 350, endPoint y: 99, distance: 22.9
click at [350, 99] on div "40px" at bounding box center [399, 100] width 191 height 13
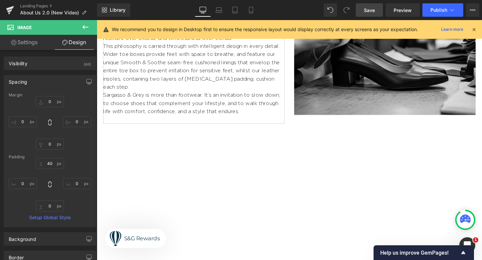
scroll to position [249, 0]
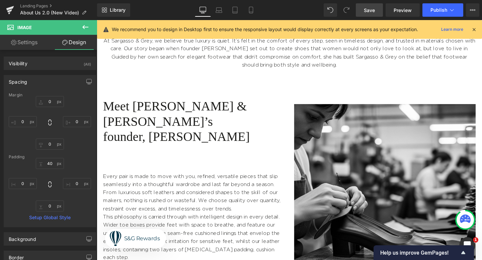
click at [372, 11] on span "Save" at bounding box center [369, 10] width 11 height 7
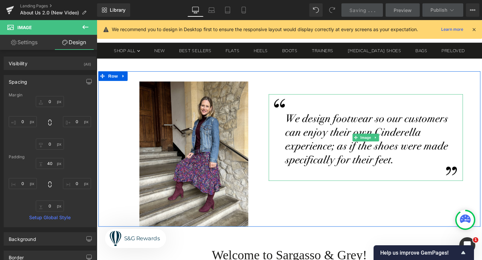
scroll to position [0, 0]
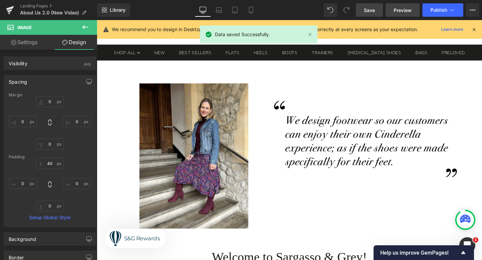
click at [399, 9] on span "Preview" at bounding box center [403, 10] width 18 height 7
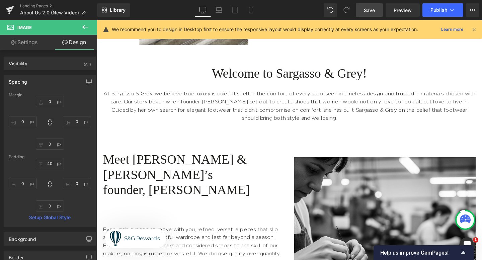
scroll to position [219, 0]
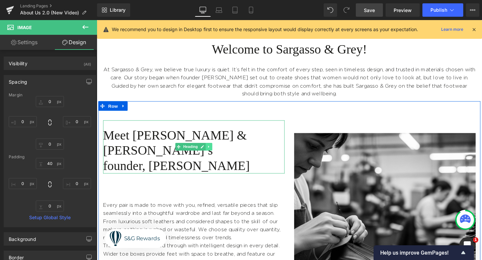
click at [216, 151] on icon at bounding box center [215, 153] width 4 height 4
click at [217, 152] on icon at bounding box center [219, 154] width 4 height 4
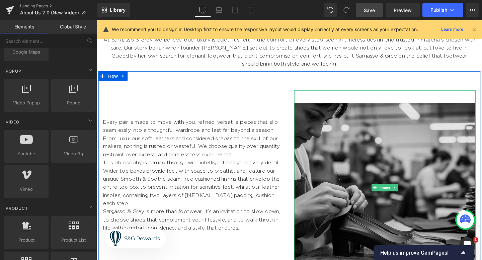
scroll to position [242, 0]
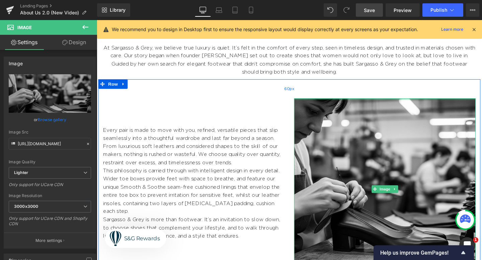
drag, startPoint x: 369, startPoint y: 114, endPoint x: 364, endPoint y: 93, distance: 21.4
click at [364, 93] on div "Every pair is made to move with you, refined, versatile pieces that slip seamle…" at bounding box center [299, 189] width 402 height 214
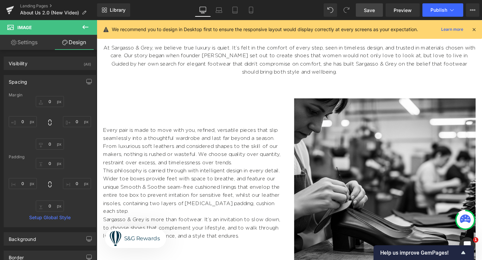
click at [373, 12] on span "Save" at bounding box center [369, 10] width 11 height 7
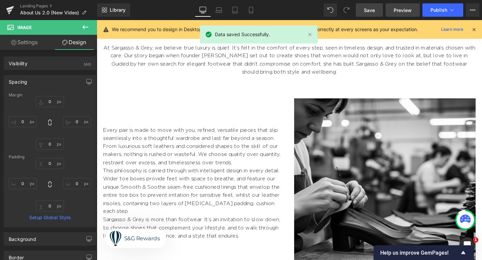
click at [403, 8] on span "Preview" at bounding box center [403, 10] width 18 height 7
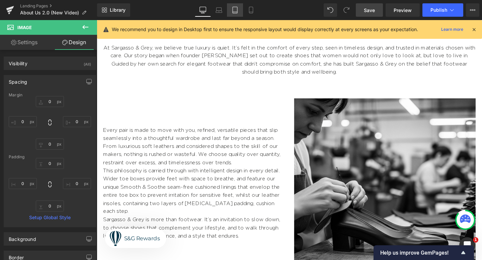
click at [237, 13] on icon at bounding box center [235, 10] width 7 height 7
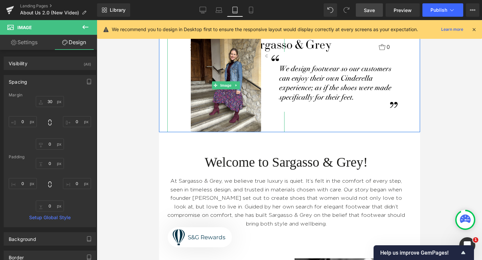
scroll to position [0, 0]
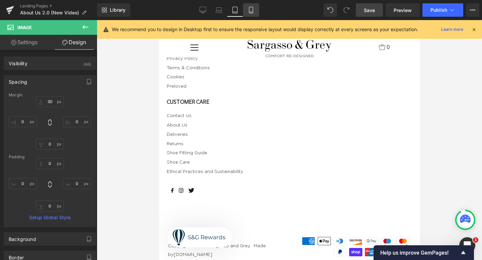
click at [251, 10] on icon at bounding box center [251, 10] width 7 height 7
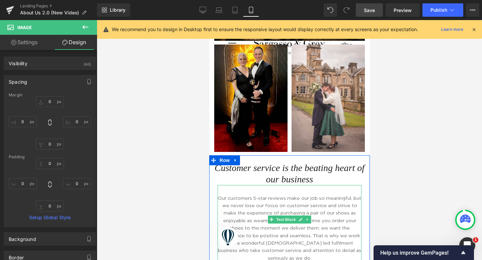
scroll to position [1844, 0]
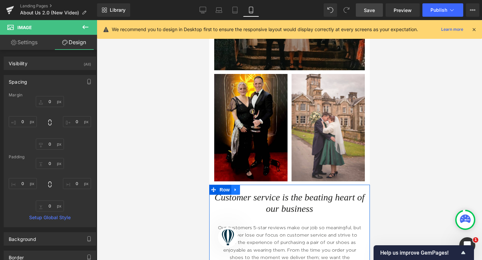
click at [236, 187] on icon at bounding box center [235, 189] width 5 height 5
click at [254, 187] on icon at bounding box center [252, 189] width 5 height 5
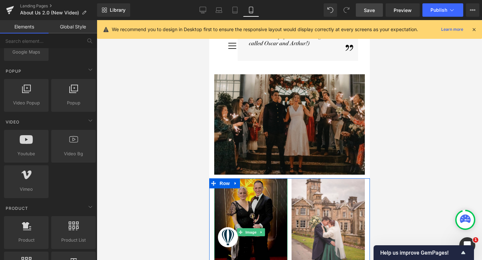
scroll to position [1707, 0]
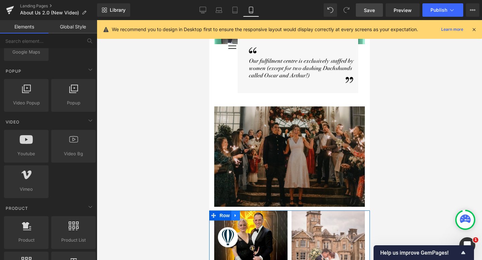
click at [235, 213] on icon at bounding box center [235, 215] width 5 height 5
click at [252, 213] on icon at bounding box center [252, 215] width 5 height 5
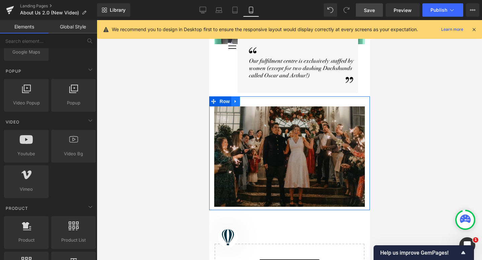
click at [234, 99] on icon at bounding box center [235, 101] width 5 height 5
click at [250, 99] on icon at bounding box center [252, 101] width 5 height 5
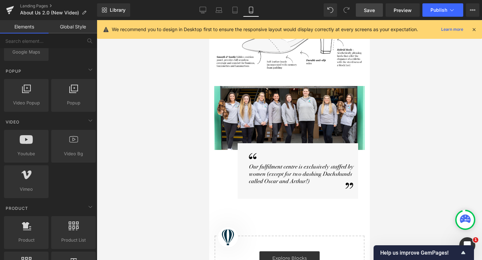
scroll to position [1554, 0]
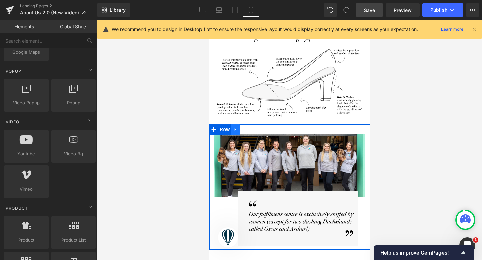
click at [234, 127] on icon at bounding box center [235, 129] width 5 height 5
click at [250, 125] on link at bounding box center [252, 130] width 9 height 10
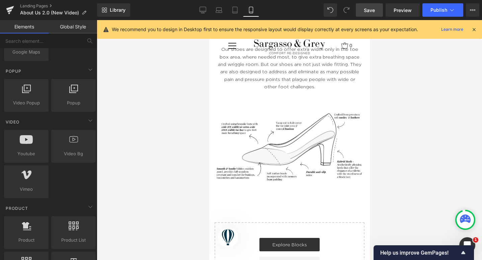
scroll to position [1465, 0]
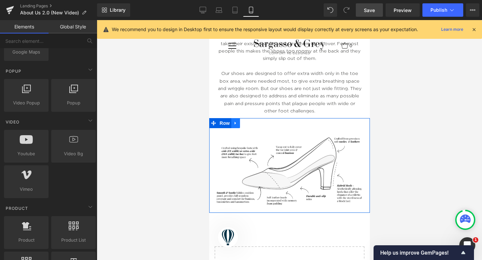
click at [236, 122] on icon at bounding box center [234, 123] width 1 height 3
click at [252, 120] on icon at bounding box center [252, 122] width 5 height 5
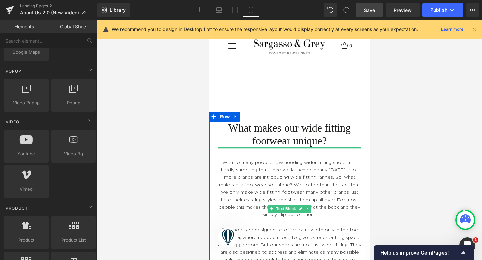
scroll to position [1306, 0]
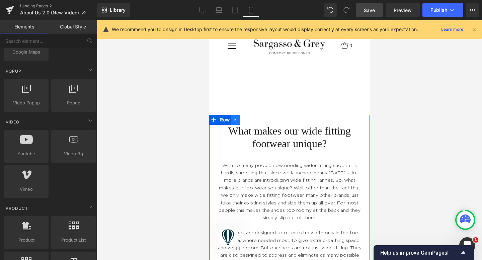
click at [237, 117] on icon at bounding box center [235, 119] width 5 height 5
click at [253, 117] on icon at bounding box center [252, 119] width 5 height 5
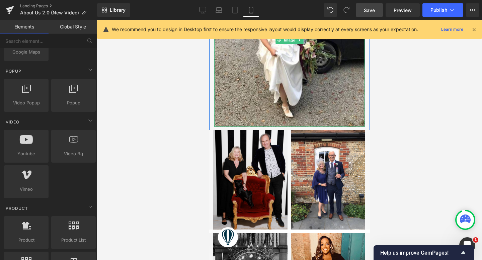
scroll to position [888, 0]
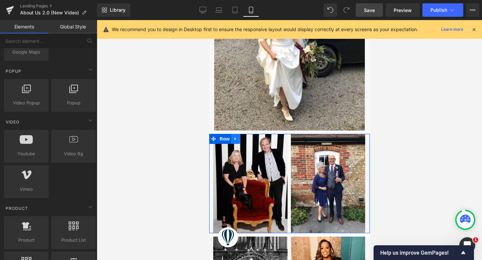
click at [234, 134] on link at bounding box center [235, 139] width 9 height 10
click at [251, 137] on icon at bounding box center [252, 139] width 5 height 5
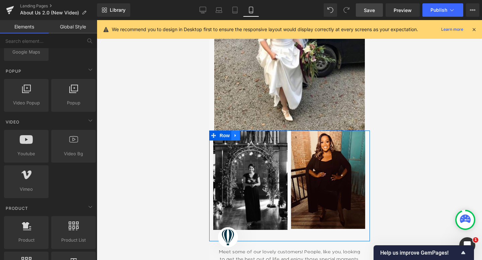
click at [237, 133] on icon at bounding box center [235, 135] width 5 height 5
click at [251, 133] on icon at bounding box center [252, 135] width 5 height 5
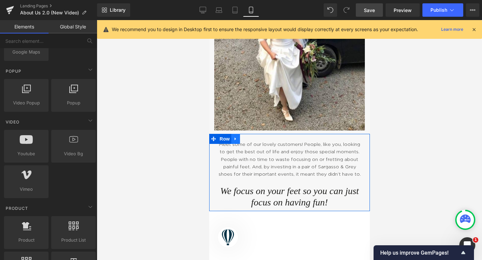
click at [235, 137] on icon at bounding box center [234, 138] width 1 height 3
click at [249, 134] on link at bounding box center [252, 139] width 9 height 10
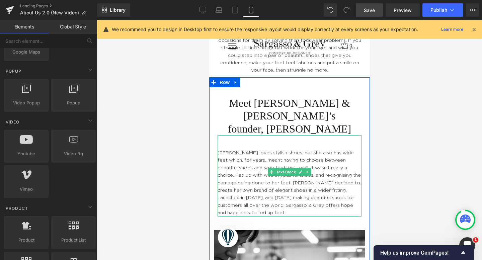
scroll to position [369, 0]
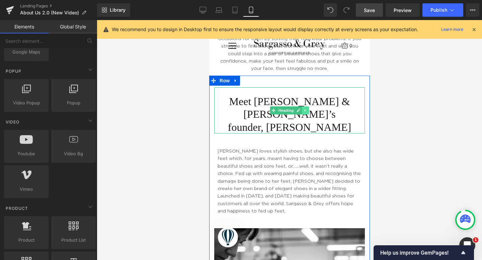
click at [303, 108] on icon at bounding box center [305, 110] width 4 height 4
click at [306, 106] on link at bounding box center [308, 110] width 7 height 8
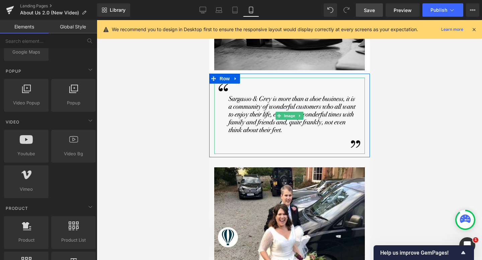
scroll to position [636, 0]
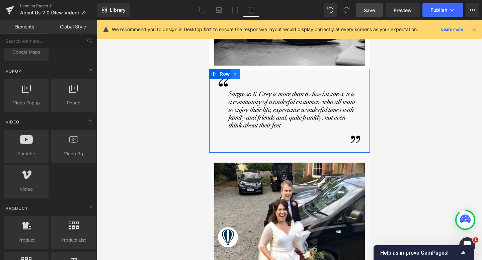
click at [236, 72] on icon at bounding box center [235, 74] width 5 height 5
click at [251, 72] on icon at bounding box center [252, 74] width 5 height 5
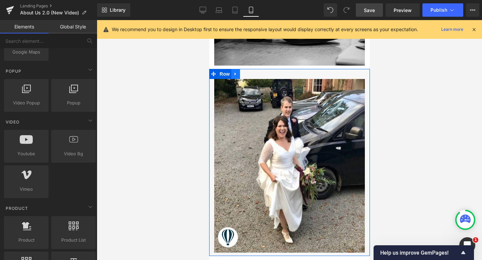
click at [237, 72] on icon at bounding box center [235, 74] width 5 height 5
click at [252, 72] on icon at bounding box center [252, 74] width 5 height 5
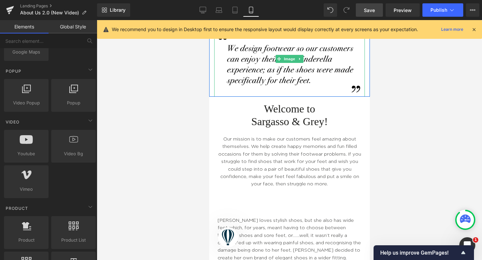
scroll to position [258, 0]
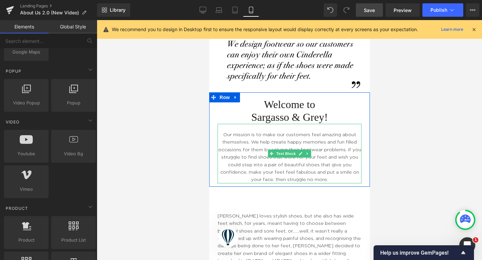
click at [329, 177] on p "Our mission is to make our customers feel amazing about themselves. We help cre…" at bounding box center [289, 157] width 144 height 53
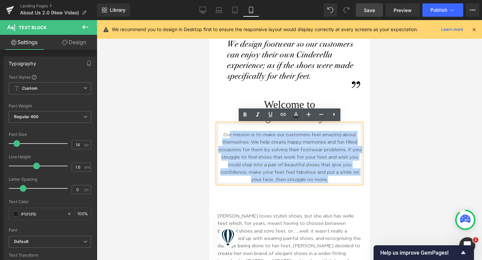
drag, startPoint x: 330, startPoint y: 180, endPoint x: 229, endPoint y: 137, distance: 110.7
click at [229, 137] on p "Our mission is to make our customers feel amazing about themselves. We help cre…" at bounding box center [289, 157] width 144 height 53
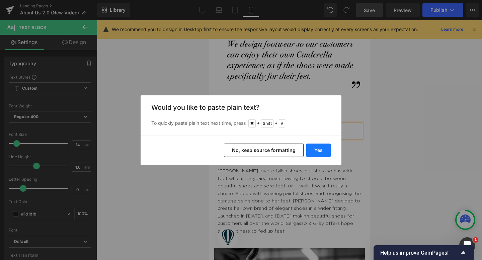
click at [315, 150] on button "Yes" at bounding box center [318, 150] width 24 height 13
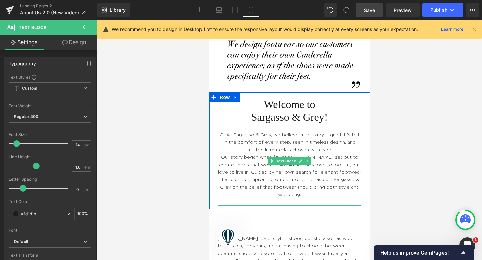
click at [225, 132] on p "OuAt Sargasso & Grey, we believe true luxury is quiet. It’s felt in the comfort…" at bounding box center [289, 142] width 144 height 22
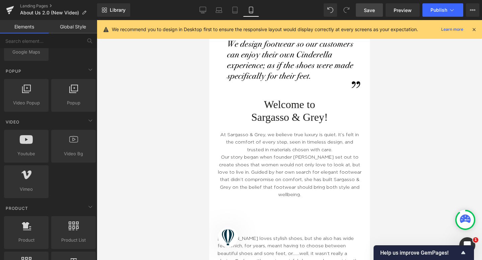
click at [410, 180] on div at bounding box center [289, 140] width 385 height 240
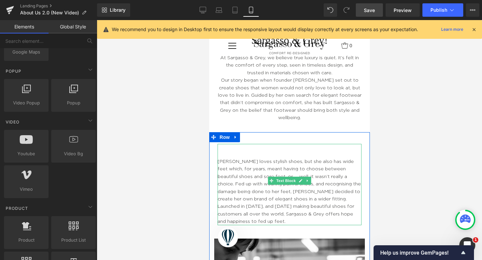
scroll to position [343, 0]
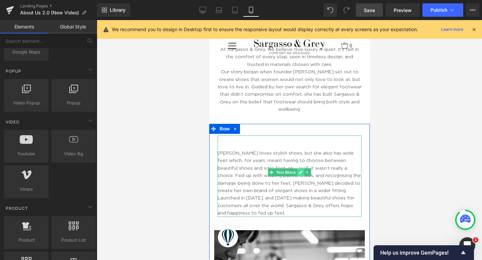
click at [302, 170] on icon at bounding box center [301, 172] width 4 height 4
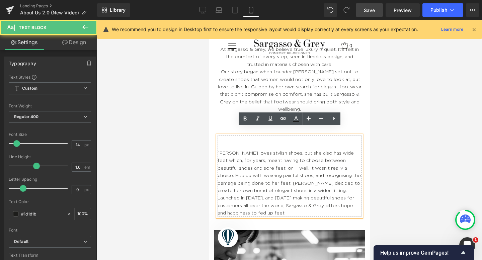
click at [355, 197] on p "Katie loves stylish shoes, but she also has wide feet which, for years, meant h…" at bounding box center [289, 183] width 144 height 68
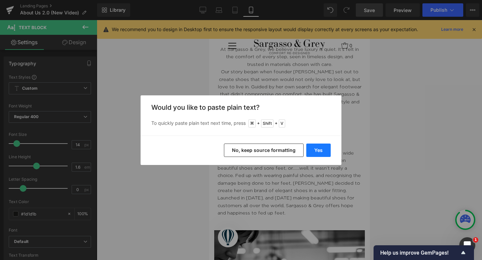
click at [319, 145] on button "Yes" at bounding box center [318, 150] width 24 height 13
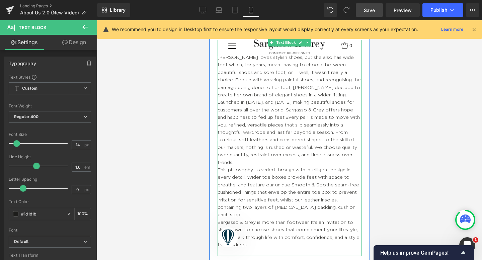
scroll to position [438, 0]
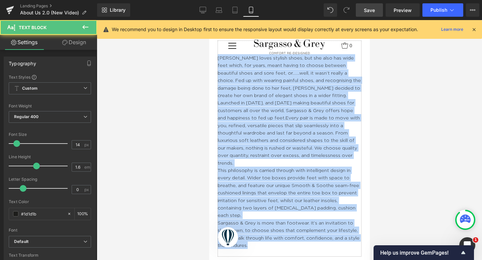
drag, startPoint x: 258, startPoint y: 229, endPoint x: 206, endPoint y: 33, distance: 202.8
click at [209, 33] on html "Cart 0 .mobile-menu__cart-icon .testament--icon-theme-bag:hover .hover-fill { f…" at bounding box center [289, 140] width 161 height 240
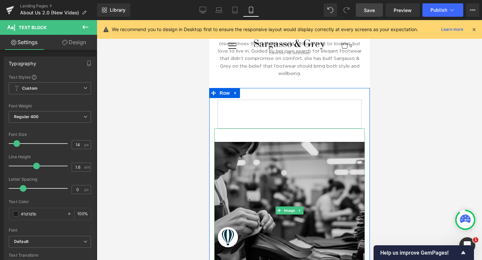
scroll to position [378, 0]
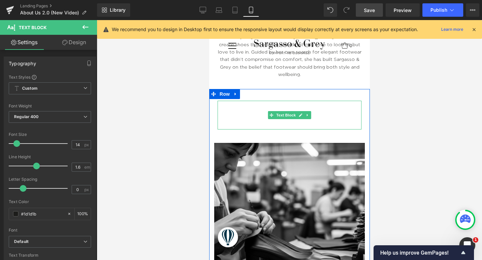
click at [236, 106] on div at bounding box center [289, 115] width 144 height 29
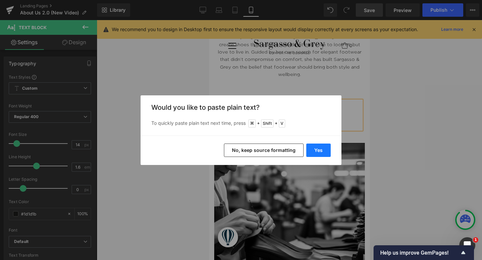
click at [324, 151] on button "Yes" at bounding box center [318, 150] width 24 height 13
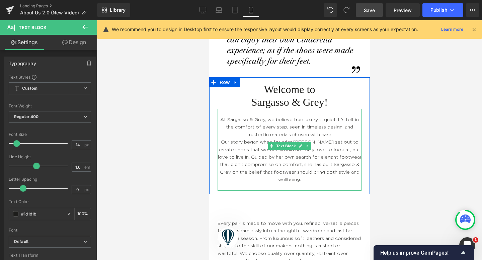
scroll to position [265, 0]
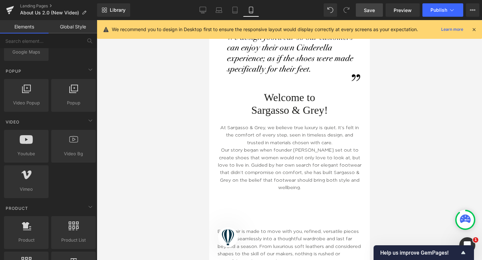
click at [147, 99] on div at bounding box center [289, 140] width 385 height 240
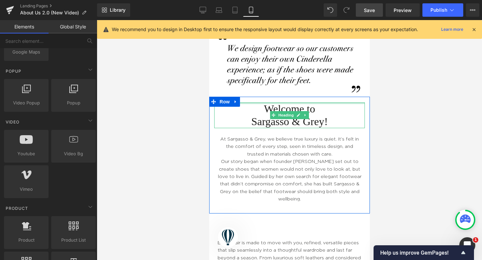
scroll to position [256, 0]
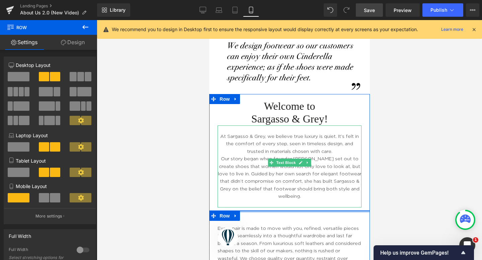
drag, startPoint x: 289, startPoint y: 213, endPoint x: 284, endPoint y: 188, distance: 25.3
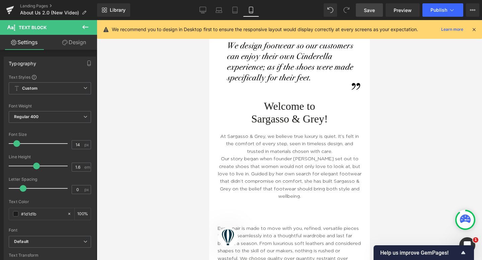
click at [65, 44] on icon at bounding box center [64, 42] width 5 height 5
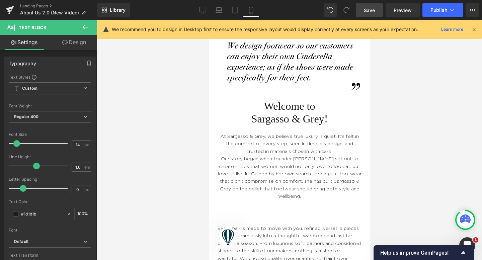
click at [64, 45] on icon at bounding box center [64, 42] width 5 height 5
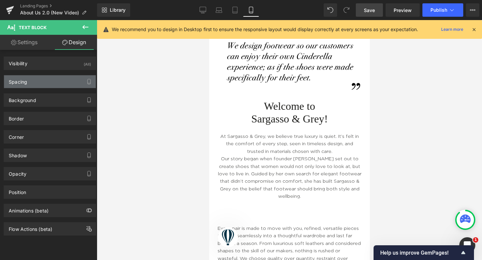
click at [47, 79] on div "Spacing" at bounding box center [50, 81] width 92 height 13
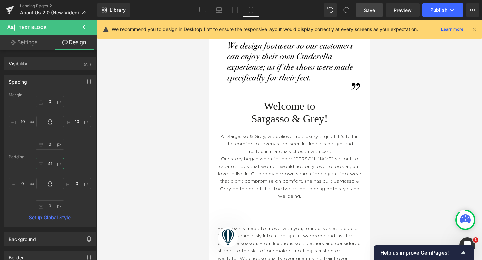
click at [52, 163] on input "41" at bounding box center [50, 163] width 28 height 11
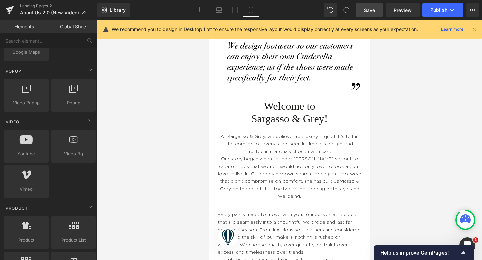
click at [164, 162] on div at bounding box center [289, 140] width 385 height 240
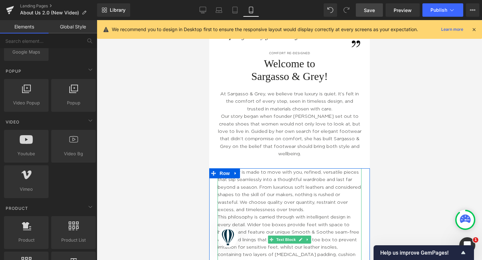
scroll to position [298, 0]
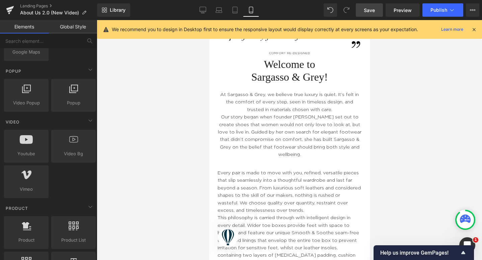
click at [368, 7] on span "Save" at bounding box center [369, 10] width 11 height 7
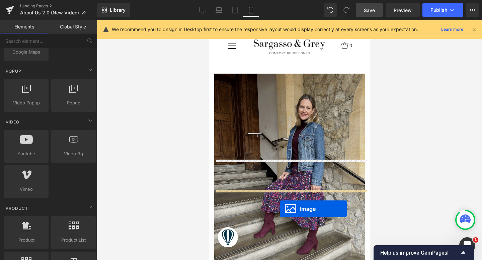
scroll to position [7, 0]
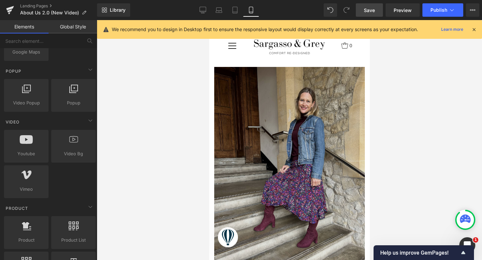
drag, startPoint x: 279, startPoint y: 240, endPoint x: 290, endPoint y: 260, distance: 22.6
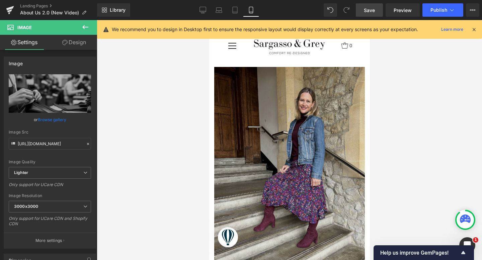
scroll to position [7, 0]
drag, startPoint x: 278, startPoint y: 172, endPoint x: 290, endPoint y: 124, distance: 49.6
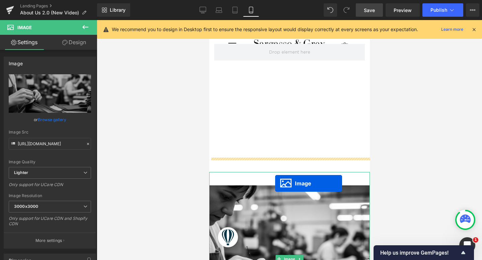
scroll to position [7, 0]
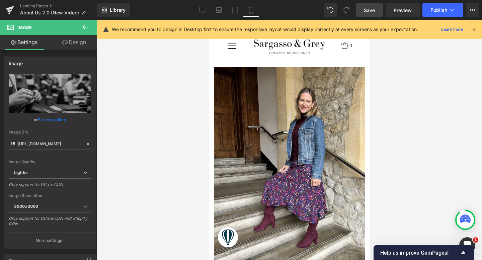
drag, startPoint x: 278, startPoint y: 250, endPoint x: 264, endPoint y: 63, distance: 187.6
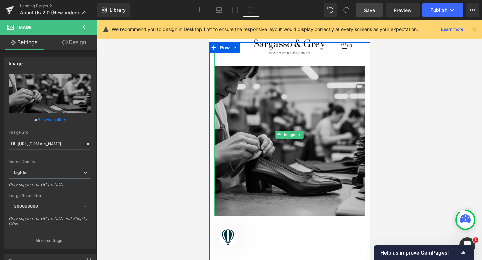
scroll to position [594, 0]
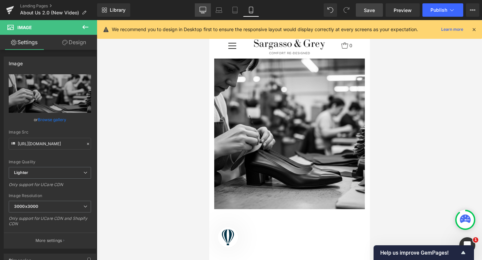
click at [205, 6] on link "Desktop" at bounding box center [203, 9] width 16 height 13
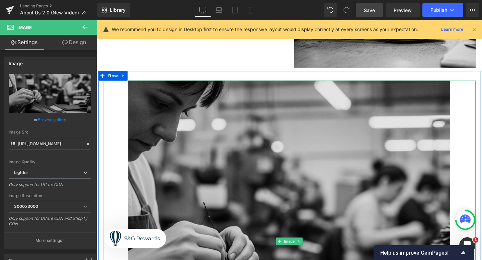
scroll to position [426, 0]
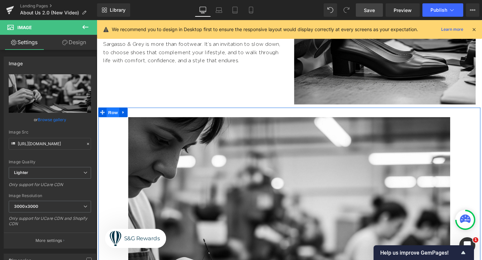
click at [114, 117] on span "Row" at bounding box center [113, 117] width 13 height 10
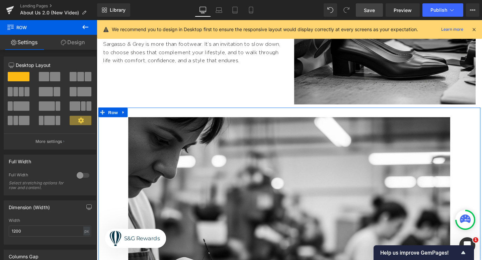
click at [64, 41] on icon at bounding box center [63, 42] width 5 height 5
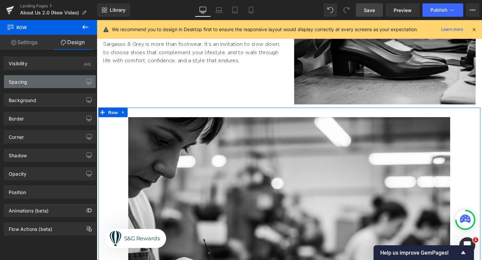
click at [64, 87] on div "Spacing" at bounding box center [50, 81] width 92 height 13
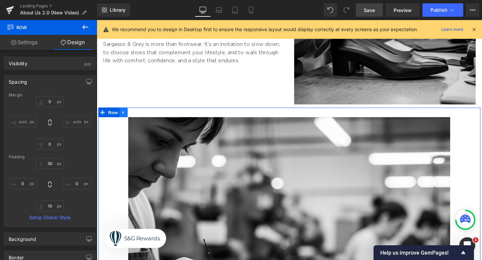
click at [124, 117] on icon at bounding box center [125, 116] width 5 height 5
click at [78, 105] on div "0 auto 0 auto" at bounding box center [50, 123] width 82 height 54
click at [116, 115] on span "Row" at bounding box center [113, 117] width 13 height 10
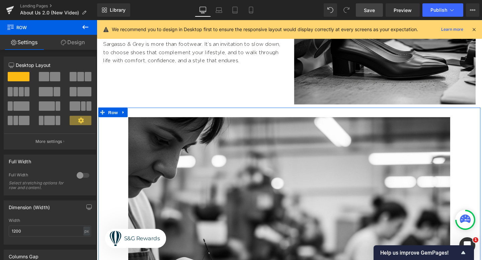
click at [71, 41] on link "Design" at bounding box center [73, 42] width 49 height 15
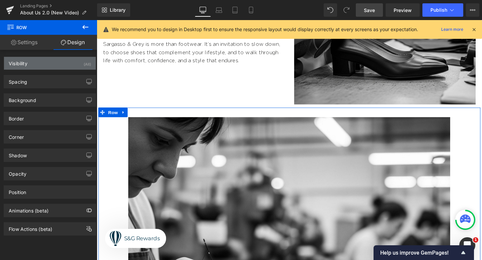
click at [37, 64] on div "Visibility (All)" at bounding box center [50, 63] width 92 height 13
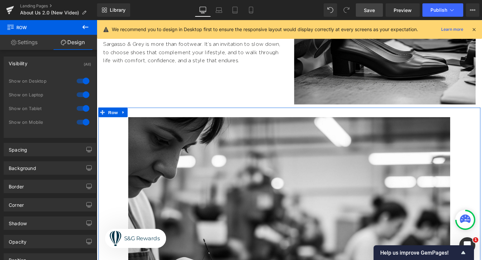
click at [81, 81] on div at bounding box center [83, 81] width 16 height 11
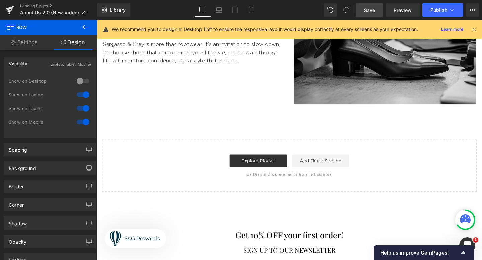
click at [80, 94] on div at bounding box center [83, 94] width 16 height 11
click at [83, 106] on div at bounding box center [83, 108] width 16 height 11
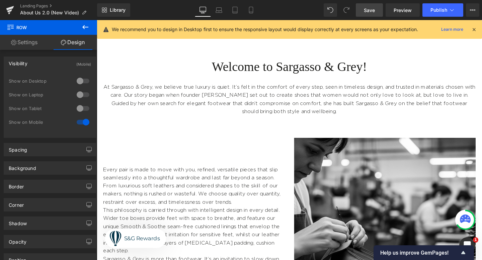
scroll to position [234, 0]
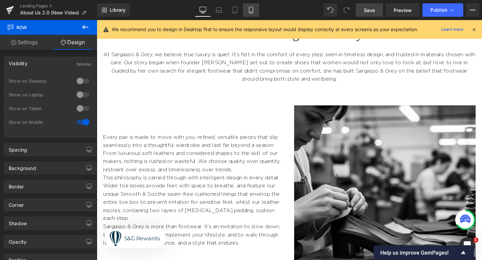
click at [252, 12] on icon at bounding box center [251, 12] width 4 height 0
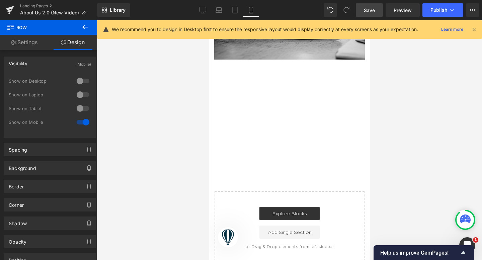
scroll to position [744, 0]
click at [87, 29] on icon at bounding box center [85, 27] width 8 height 8
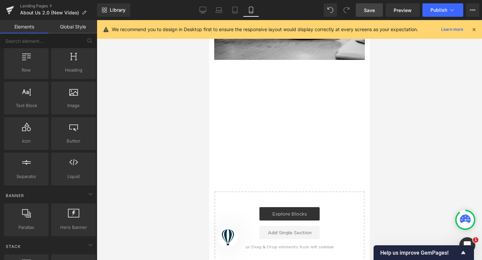
scroll to position [0, 0]
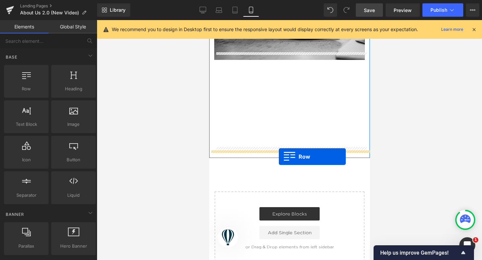
drag, startPoint x: 233, startPoint y: 106, endPoint x: 278, endPoint y: 157, distance: 68.3
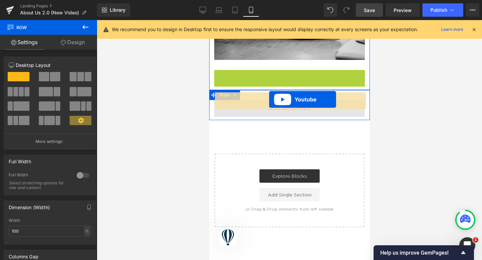
drag, startPoint x: 274, startPoint y: 66, endPoint x: 268, endPoint y: 99, distance: 34.0
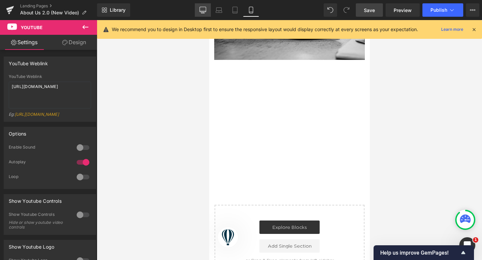
click at [200, 13] on link "Desktop" at bounding box center [203, 9] width 16 height 13
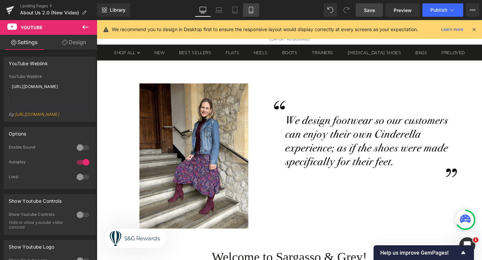
click at [250, 7] on icon at bounding box center [251, 10] width 4 height 6
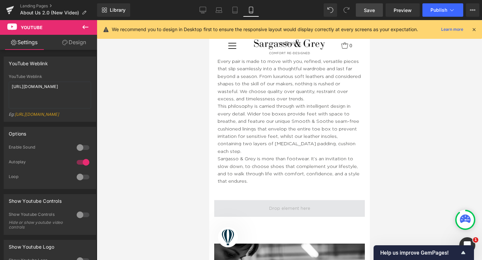
scroll to position [457, 0]
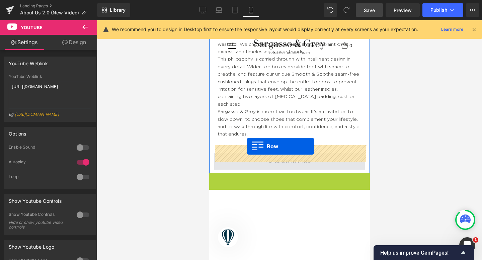
drag, startPoint x: 215, startPoint y: 173, endPoint x: 246, endPoint y: 146, distance: 41.6
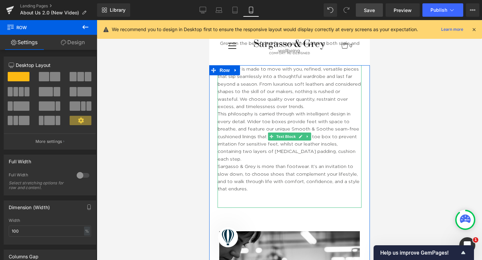
scroll to position [403, 0]
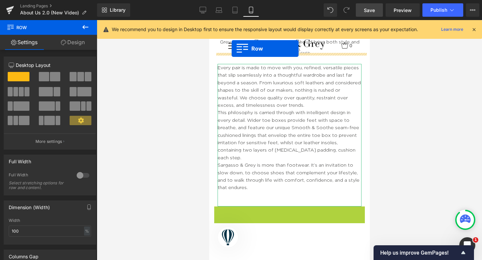
drag, startPoint x: 220, startPoint y: 203, endPoint x: 230, endPoint y: 49, distance: 154.0
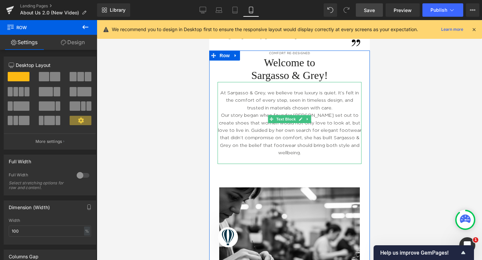
scroll to position [300, 0]
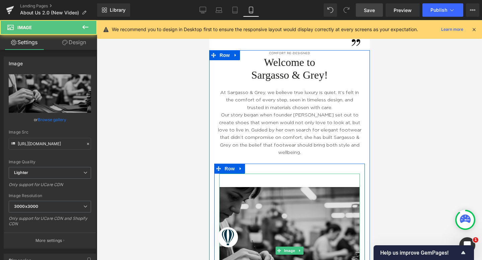
click at [289, 176] on img at bounding box center [289, 251] width 141 height 154
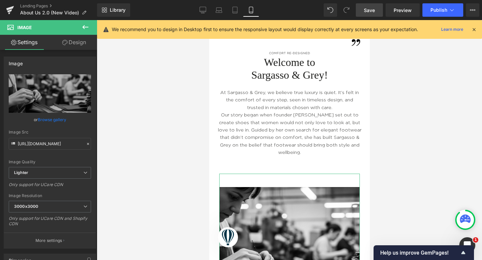
click at [77, 42] on link "Design" at bounding box center [74, 42] width 49 height 15
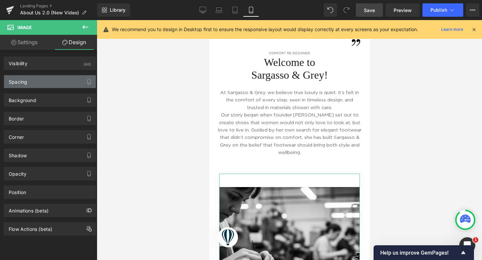
click at [61, 78] on div "Spacing" at bounding box center [50, 81] width 92 height 13
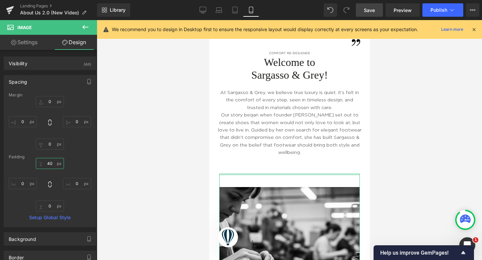
click at [50, 165] on input "40" at bounding box center [50, 163] width 28 height 11
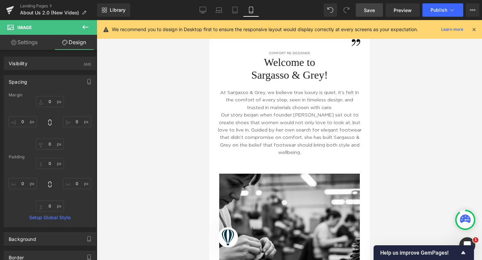
click at [141, 152] on div at bounding box center [289, 140] width 385 height 240
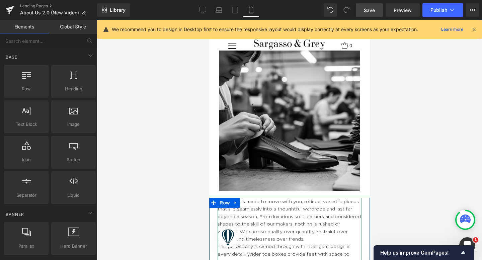
scroll to position [443, 0]
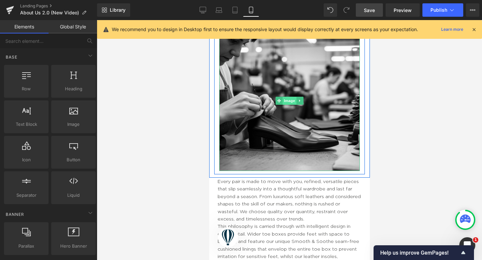
click at [286, 97] on span "Image" at bounding box center [289, 101] width 14 height 8
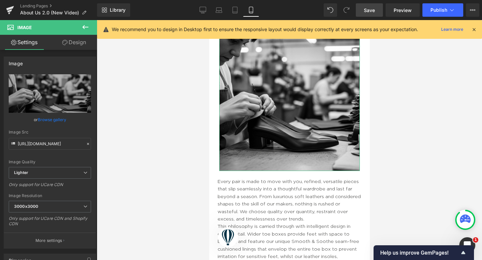
click at [68, 39] on link "Design" at bounding box center [74, 42] width 49 height 15
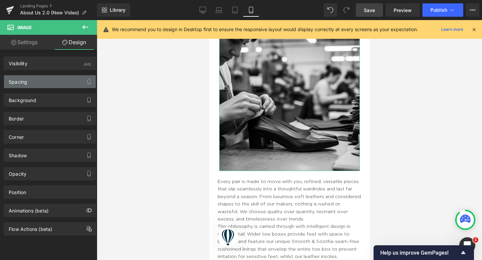
click at [36, 82] on div "Spacing" at bounding box center [50, 81] width 92 height 13
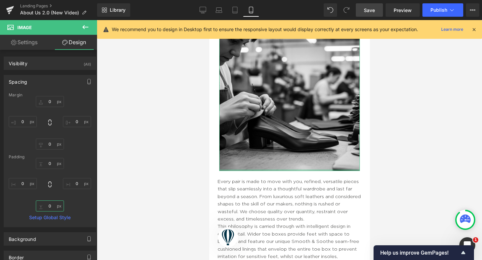
click at [50, 204] on input "0" at bounding box center [50, 205] width 28 height 11
type input "30"
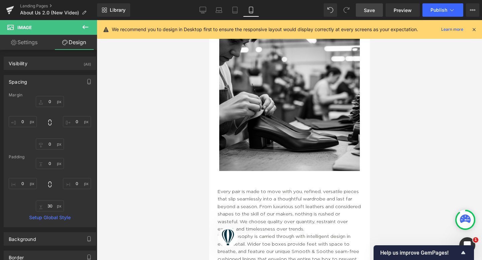
click at [185, 158] on div at bounding box center [289, 140] width 385 height 240
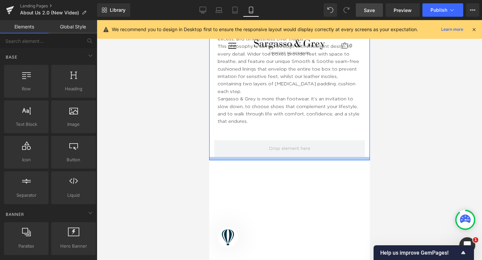
scroll to position [635, 0]
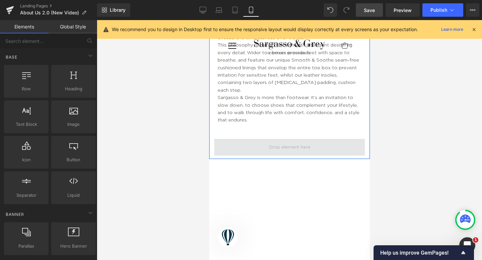
click at [285, 142] on span at bounding box center [289, 147] width 46 height 11
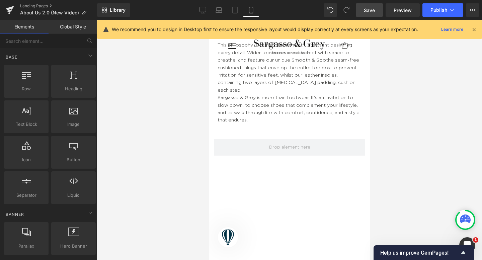
click at [368, 13] on span "Save" at bounding box center [369, 10] width 11 height 7
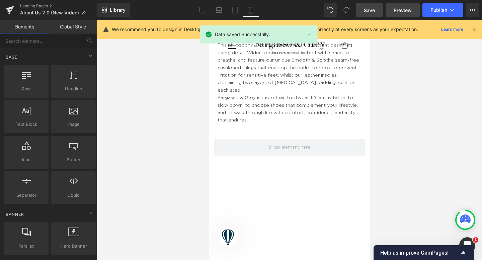
click at [397, 11] on span "Preview" at bounding box center [403, 10] width 18 height 7
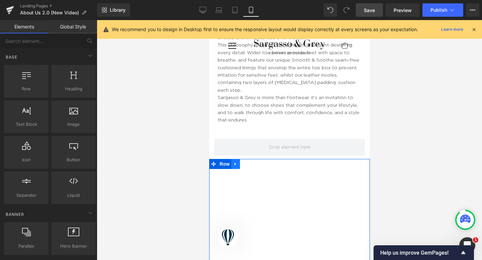
click at [235, 161] on icon at bounding box center [235, 163] width 5 height 5
click at [242, 162] on icon at bounding box center [244, 164] width 5 height 5
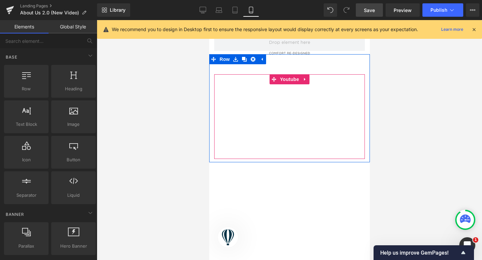
scroll to position [740, 0]
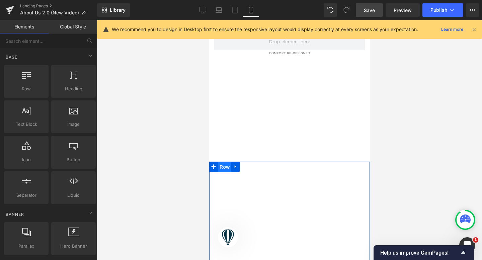
click at [222, 162] on span "Row" at bounding box center [224, 167] width 13 height 10
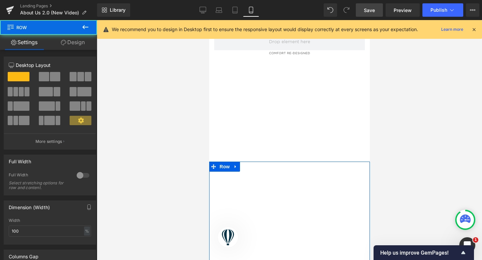
click at [63, 50] on div "12 12 12 Column Size Customizer 12 Desktop Layout Laptop Layout Tablet Layout M…" at bounding box center [50, 228] width 100 height 357
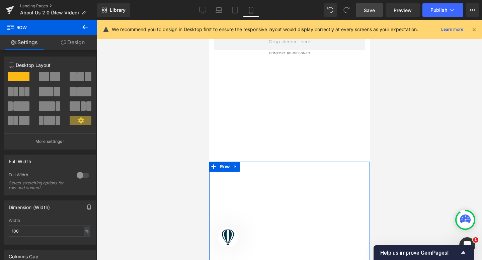
click at [63, 41] on icon at bounding box center [63, 42] width 5 height 5
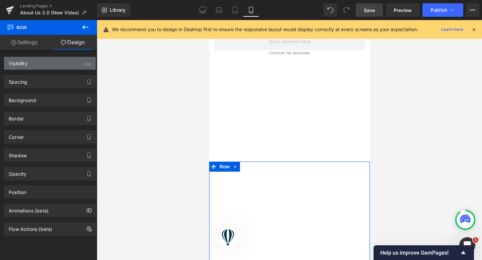
click at [45, 65] on div "Visibility (All)" at bounding box center [50, 63] width 92 height 13
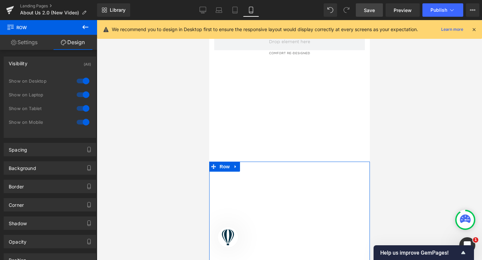
click at [80, 122] on div at bounding box center [83, 122] width 16 height 11
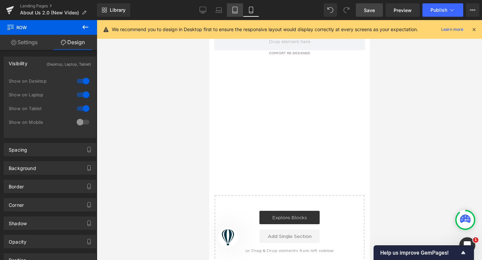
click at [237, 9] on icon at bounding box center [235, 10] width 5 height 6
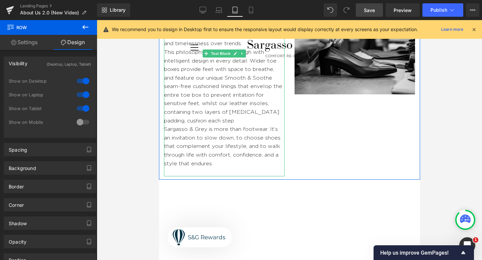
scroll to position [306, 0]
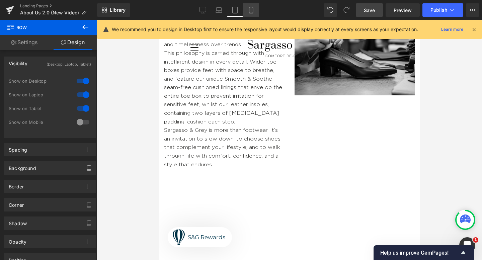
click at [253, 13] on link "Mobile" at bounding box center [251, 9] width 16 height 13
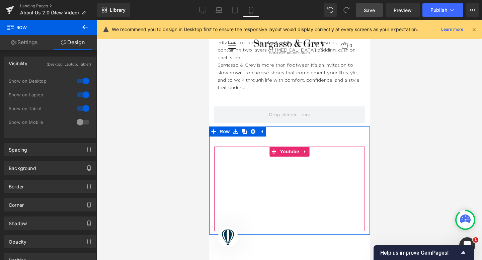
scroll to position [671, 0]
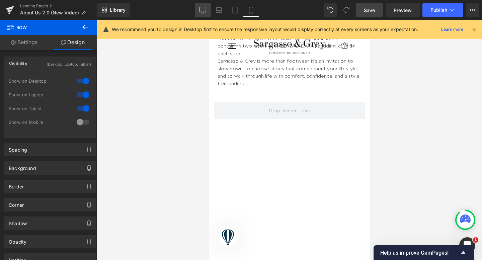
click at [203, 5] on link "Desktop" at bounding box center [203, 9] width 16 height 13
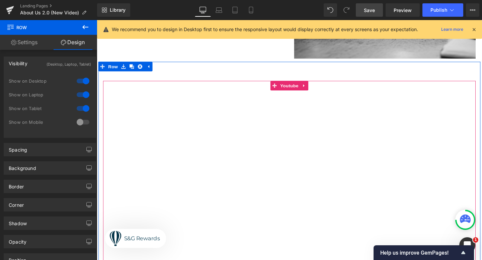
scroll to position [480, 0]
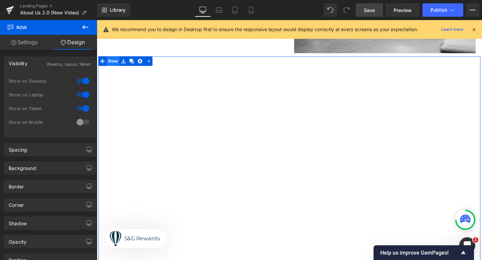
click at [111, 63] on span "Row" at bounding box center [113, 63] width 13 height 10
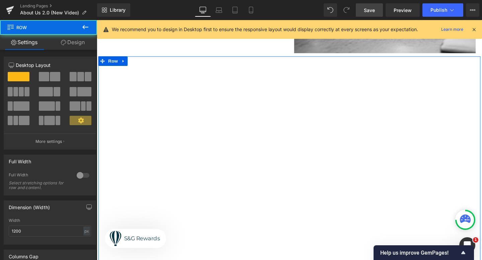
click at [71, 45] on link "Design" at bounding box center [73, 42] width 49 height 15
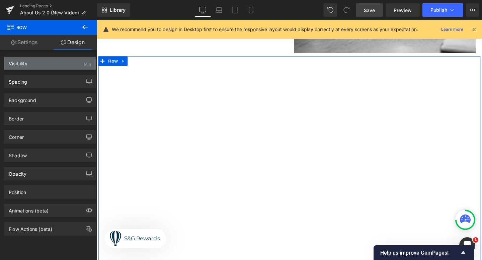
click at [53, 65] on div "Visibility (All)" at bounding box center [50, 63] width 92 height 13
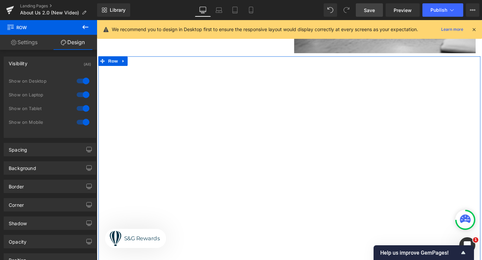
click at [84, 122] on div at bounding box center [83, 122] width 16 height 11
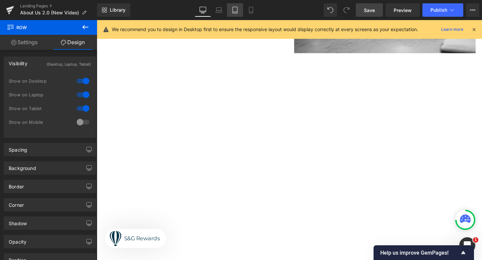
click at [237, 7] on icon at bounding box center [235, 10] width 7 height 7
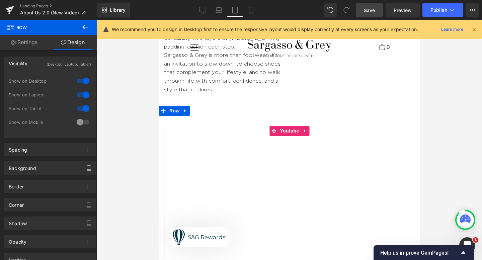
scroll to position [428, 0]
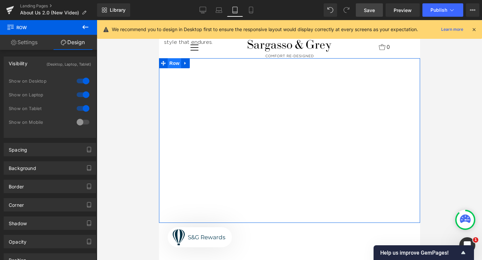
click at [173, 58] on span "Row" at bounding box center [173, 63] width 13 height 10
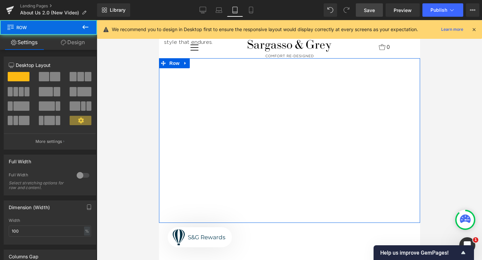
click at [66, 38] on link "Design" at bounding box center [73, 42] width 49 height 15
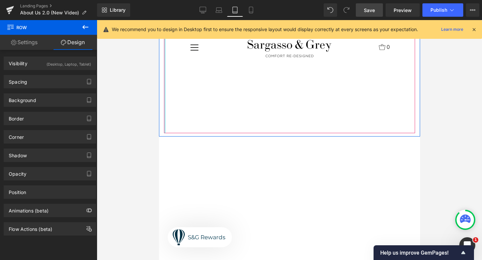
scroll to position [524, 0]
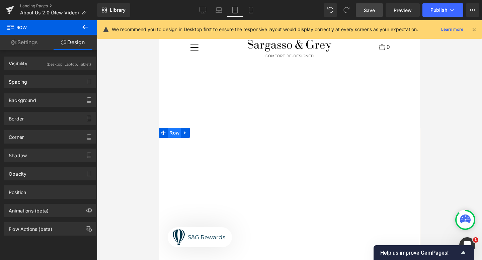
click at [174, 128] on span "Row" at bounding box center [173, 133] width 13 height 10
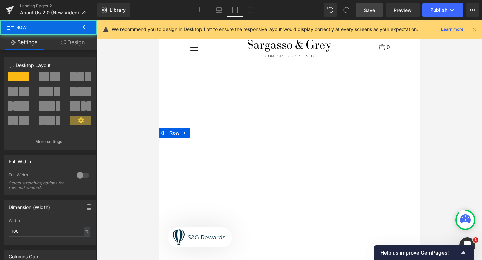
click at [64, 46] on link "Design" at bounding box center [73, 42] width 49 height 15
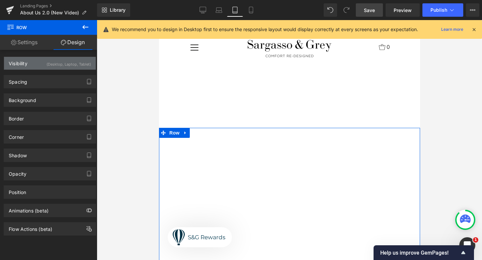
click at [57, 67] on div "(Desktop, Laptop, Tablet)" at bounding box center [69, 62] width 45 height 11
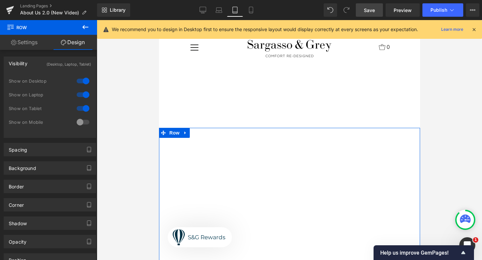
click at [79, 120] on div at bounding box center [83, 122] width 16 height 11
click at [80, 106] on div at bounding box center [83, 108] width 16 height 11
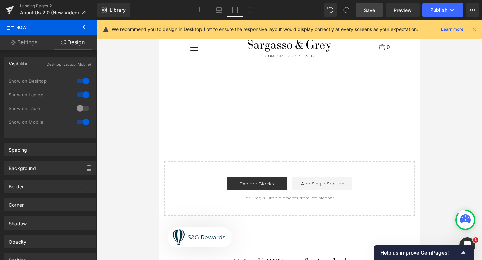
click at [82, 92] on div at bounding box center [83, 94] width 16 height 11
click at [82, 75] on div "1 Show on Desktop 1 Show on Laptop 1 Show on Tablet 0 Show on Mobile" at bounding box center [50, 103] width 82 height 58
click at [83, 78] on div at bounding box center [83, 81] width 16 height 11
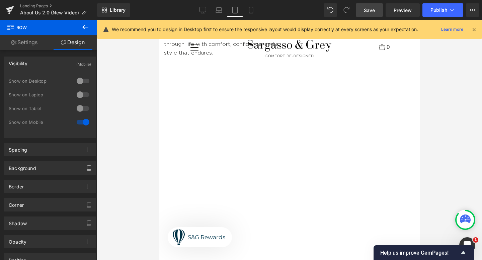
scroll to position [365, 0]
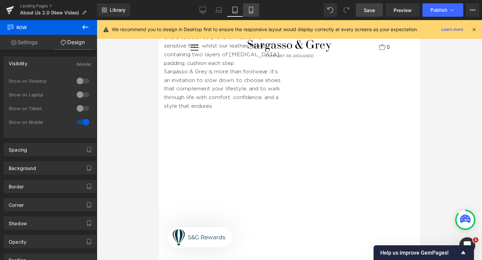
click at [251, 10] on icon at bounding box center [251, 10] width 7 height 7
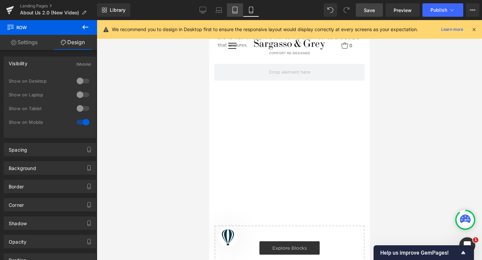
click at [237, 6] on link "Tablet" at bounding box center [235, 9] width 16 height 13
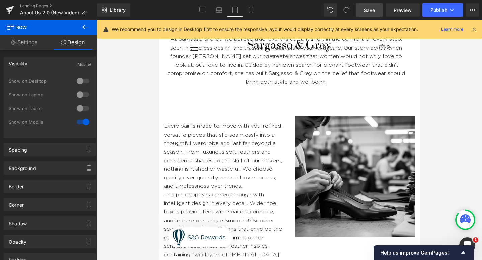
scroll to position [0, 0]
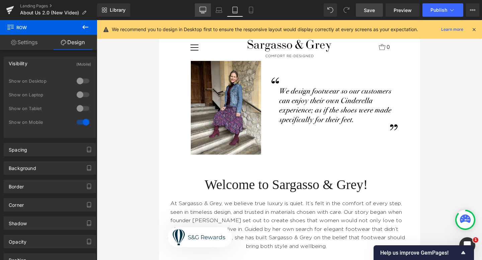
click at [200, 12] on icon at bounding box center [202, 10] width 7 height 7
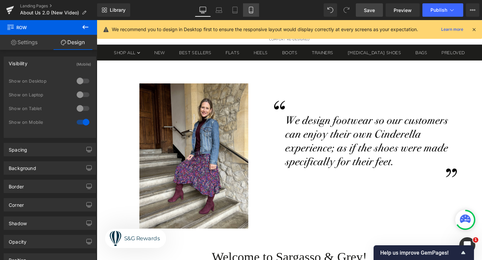
click at [254, 9] on icon at bounding box center [251, 10] width 7 height 7
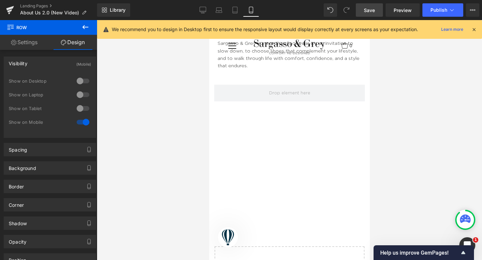
scroll to position [689, 0]
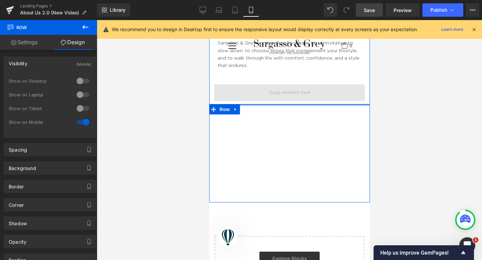
drag, startPoint x: 263, startPoint y: 104, endPoint x: 260, endPoint y: 83, distance: 21.7
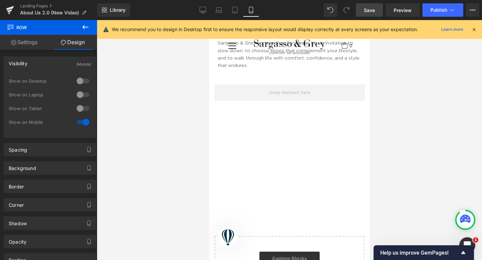
click at [367, 13] on span "Save" at bounding box center [369, 10] width 11 height 7
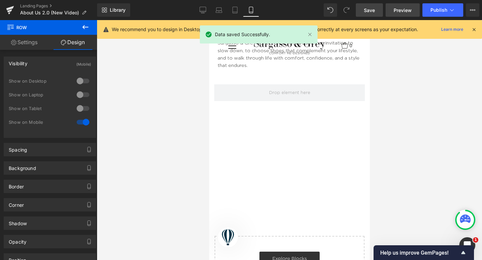
click at [396, 10] on span "Preview" at bounding box center [403, 10] width 18 height 7
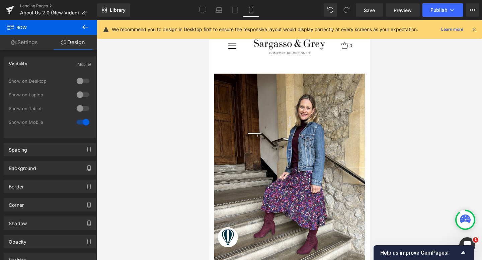
scroll to position [689, 0]
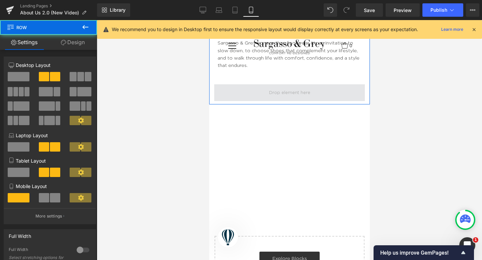
click at [236, 84] on span at bounding box center [289, 92] width 151 height 17
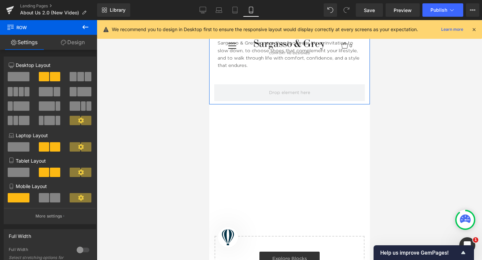
click at [66, 43] on link "Design" at bounding box center [73, 42] width 49 height 15
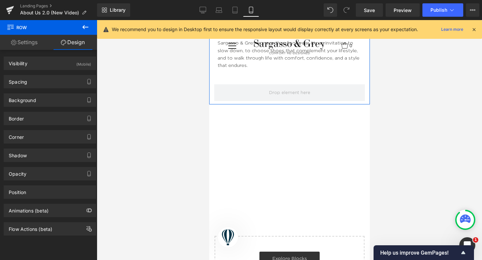
click at [29, 90] on div "Background Color & Image color transparent Color transparent 0 % Image Replace …" at bounding box center [50, 97] width 100 height 18
click at [29, 85] on div "Spacing" at bounding box center [50, 81] width 92 height 13
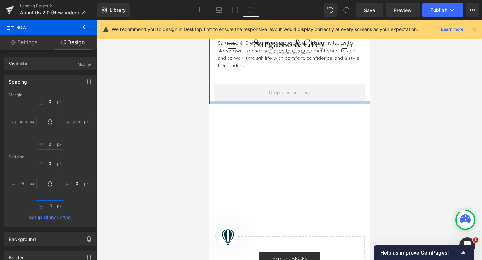
click at [52, 208] on input "10" at bounding box center [50, 205] width 28 height 11
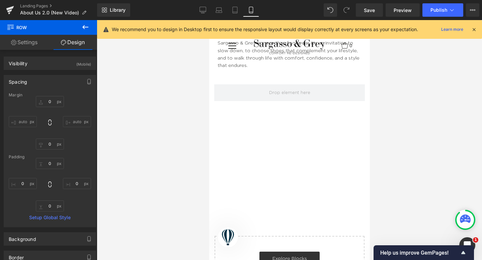
click at [144, 134] on div at bounding box center [289, 140] width 385 height 240
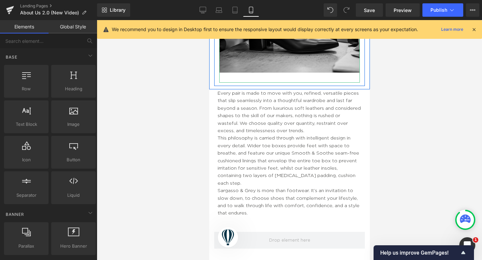
scroll to position [543, 0]
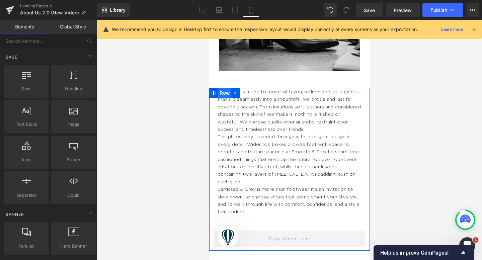
click at [226, 88] on span "Row" at bounding box center [224, 93] width 13 height 10
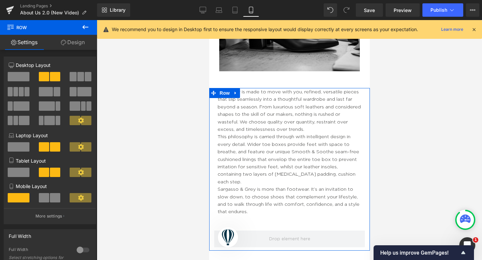
click at [58, 44] on link "Design" at bounding box center [73, 42] width 49 height 15
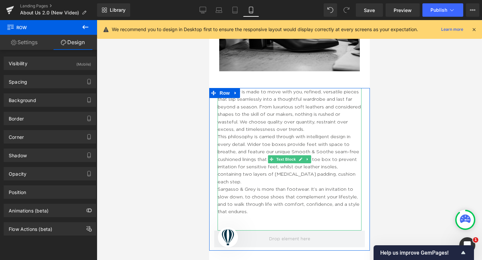
click at [233, 223] on p at bounding box center [289, 226] width 144 height 7
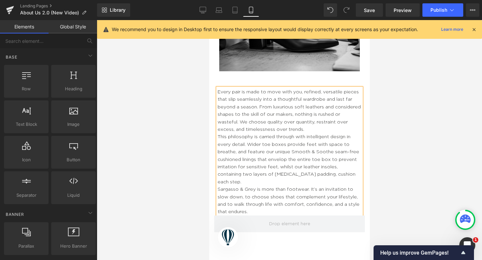
click at [180, 172] on div at bounding box center [289, 140] width 385 height 240
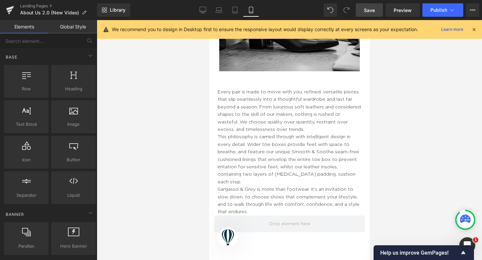
click at [367, 7] on span "Save" at bounding box center [369, 10] width 11 height 7
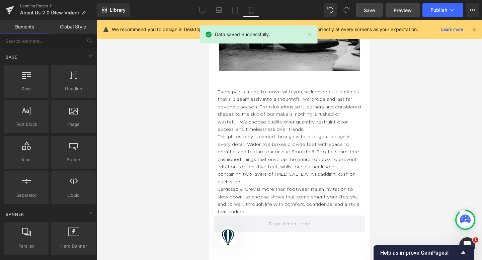
click at [392, 8] on link "Preview" at bounding box center [403, 9] width 34 height 13
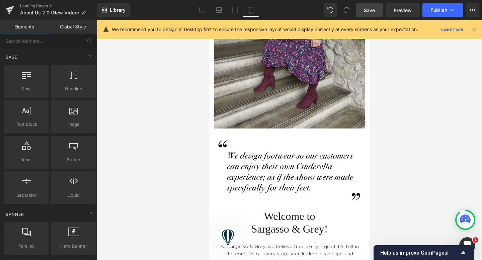
scroll to position [129, 0]
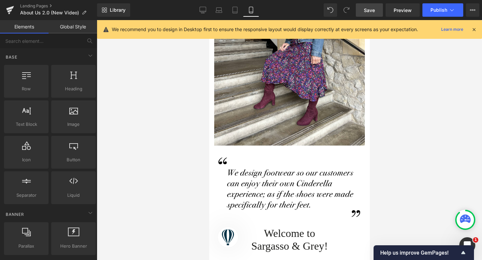
click at [374, 11] on span "Save" at bounding box center [369, 10] width 11 height 7
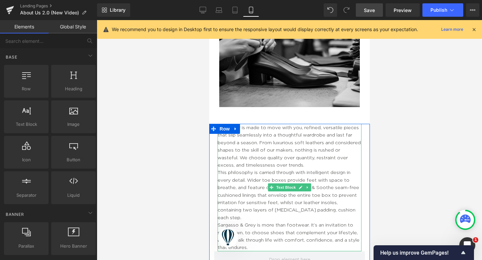
scroll to position [514, 0]
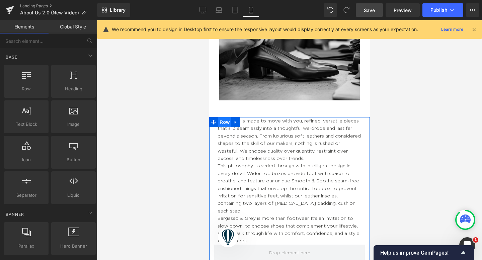
click at [225, 117] on span "Row" at bounding box center [224, 122] width 13 height 10
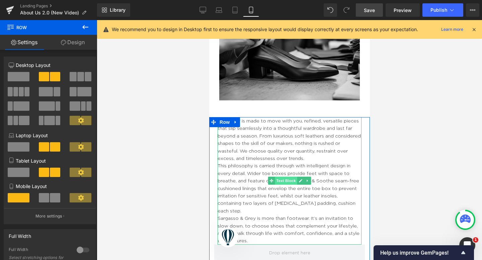
click at [285, 177] on span "Text Block" at bounding box center [285, 181] width 22 height 8
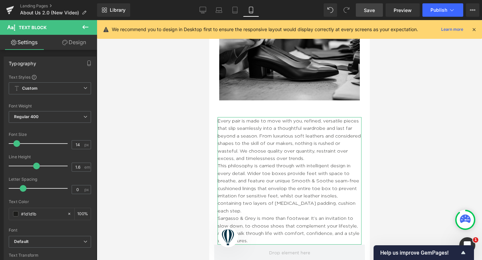
click at [66, 45] on icon at bounding box center [64, 42] width 5 height 5
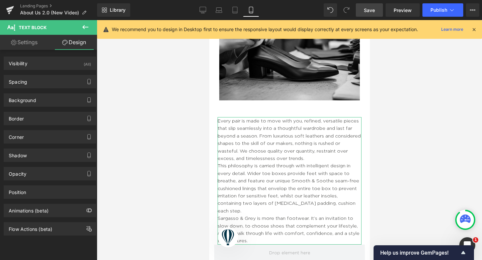
click at [66, 45] on icon at bounding box center [64, 42] width 5 height 5
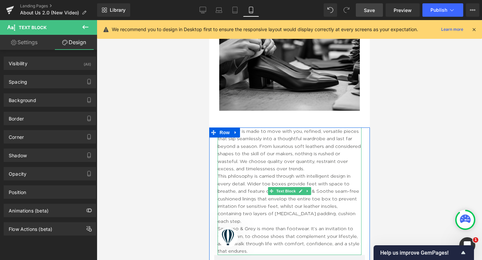
scroll to position [505, 0]
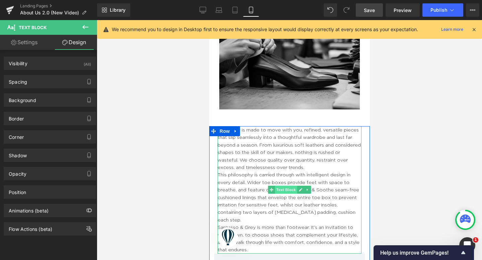
click at [285, 186] on span "Text Block" at bounding box center [285, 190] width 22 height 8
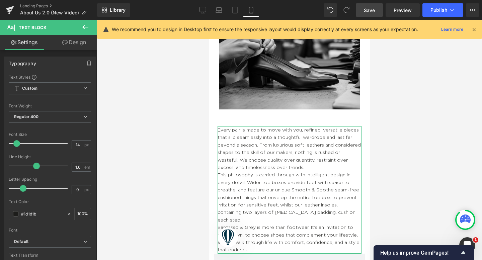
click at [66, 45] on icon at bounding box center [64, 42] width 5 height 5
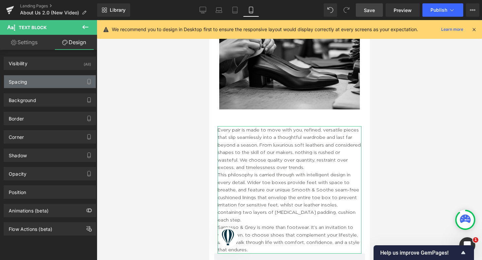
click at [72, 84] on div "Spacing" at bounding box center [50, 81] width 92 height 13
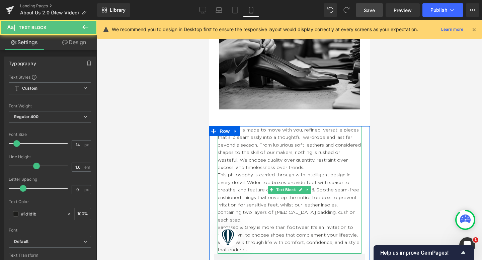
click at [283, 177] on p "This philosophy is carried through with intelligent design in every detail. Wid…" at bounding box center [289, 197] width 144 height 53
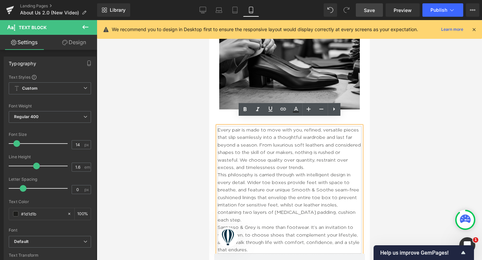
click at [223, 130] on p "Every pair is made to move with you, refined, versatile pieces that slip seamle…" at bounding box center [289, 148] width 144 height 45
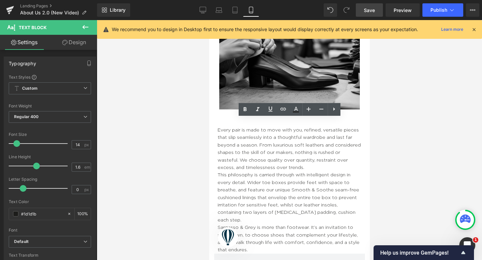
click at [167, 132] on div at bounding box center [289, 140] width 385 height 240
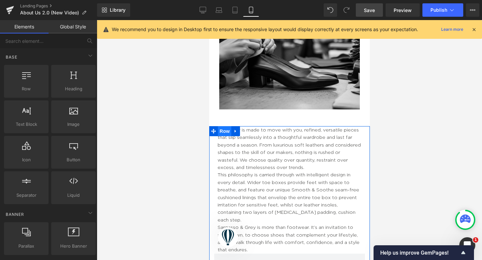
click at [222, 126] on span "Row" at bounding box center [224, 131] width 13 height 10
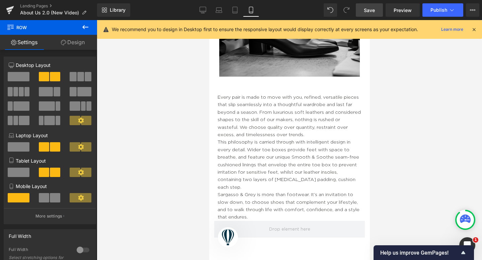
scroll to position [511, 0]
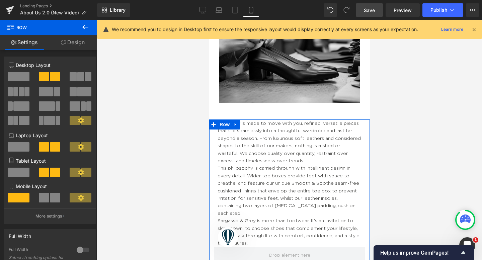
click at [86, 37] on link "Design" at bounding box center [73, 42] width 49 height 15
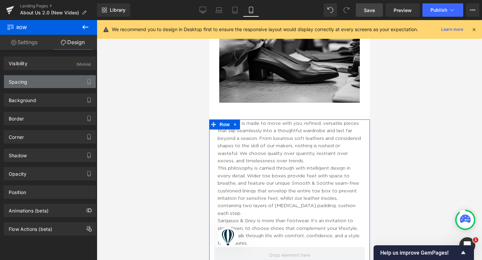
click at [45, 84] on div "Spacing" at bounding box center [50, 81] width 92 height 13
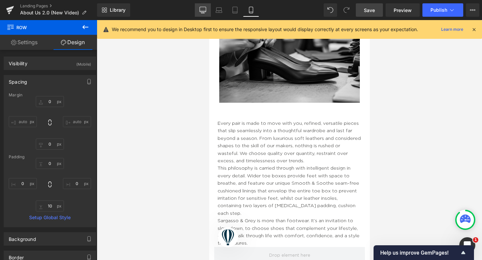
click at [202, 9] on icon at bounding box center [202, 10] width 7 height 7
type input "0"
type input "52"
type input "0"
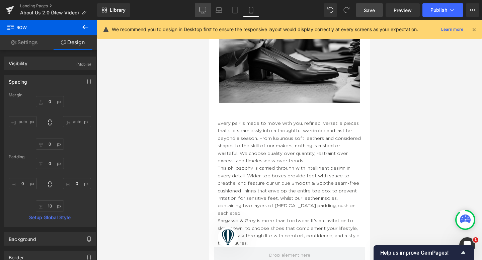
type input "10"
type input "0"
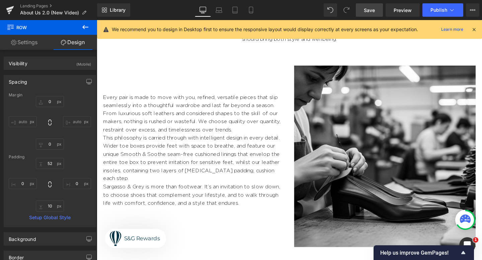
scroll to position [274, 0]
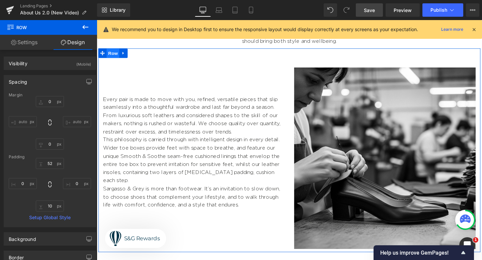
click at [118, 59] on span "Row" at bounding box center [113, 55] width 13 height 10
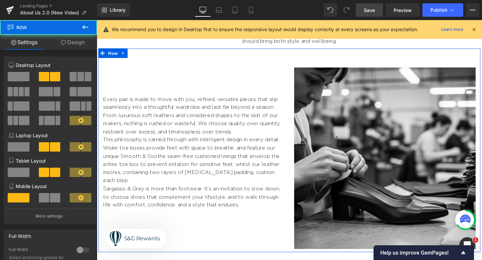
click at [73, 49] on link "Design" at bounding box center [73, 42] width 49 height 15
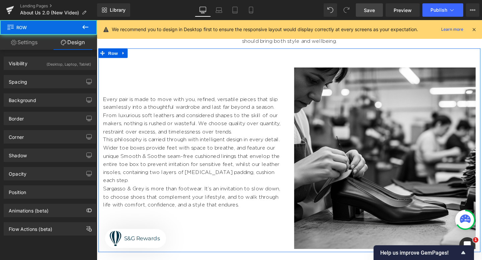
type input "0"
type input "60"
type input "0"
type input "10"
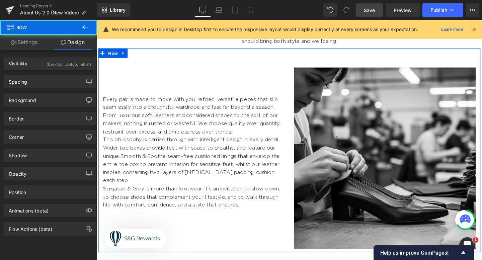
type input "0"
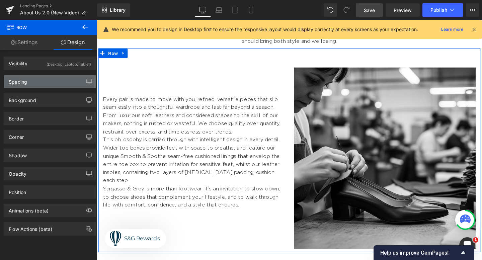
click at [60, 83] on div "Spacing" at bounding box center [50, 81] width 92 height 13
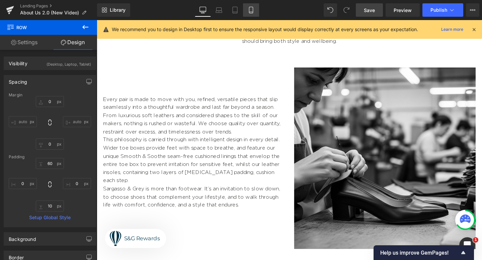
click at [252, 14] on link "Mobile" at bounding box center [251, 9] width 16 height 13
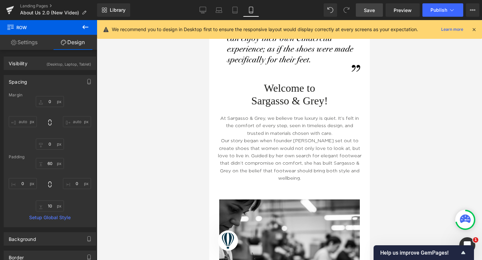
type input "0"
type input "60"
type input "0"
type input "10"
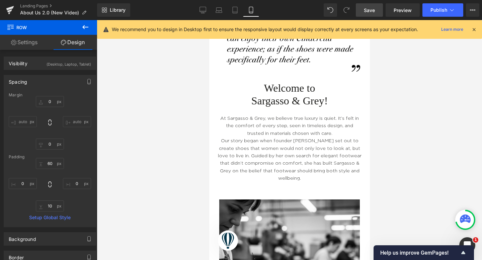
type input "0"
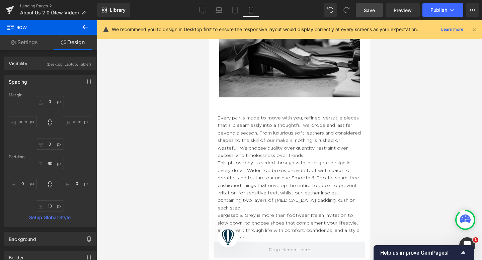
scroll to position [521, 0]
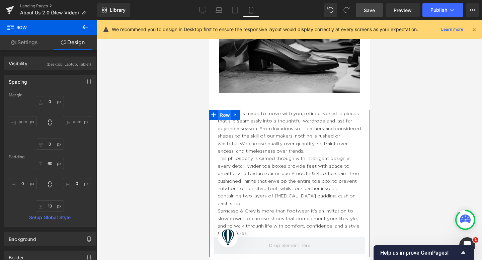
click at [222, 110] on span "Row" at bounding box center [224, 115] width 13 height 10
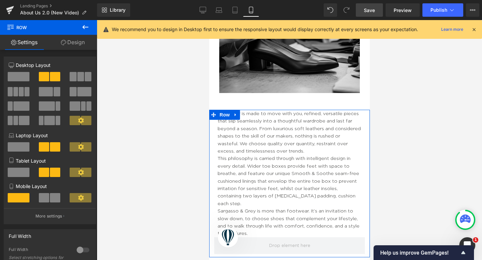
click at [77, 44] on link "Design" at bounding box center [73, 42] width 49 height 15
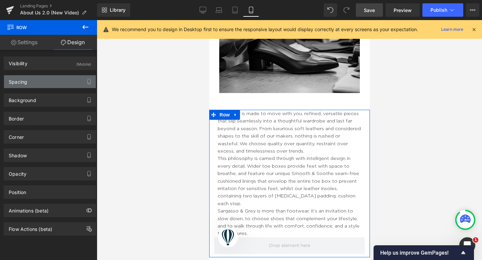
click at [37, 87] on div "Spacing" at bounding box center [50, 81] width 92 height 13
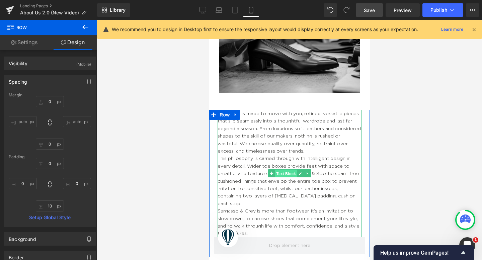
click at [288, 170] on span "Text Block" at bounding box center [285, 174] width 22 height 8
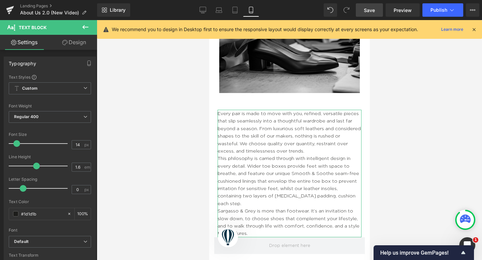
click at [62, 43] on icon at bounding box center [64, 42] width 5 height 5
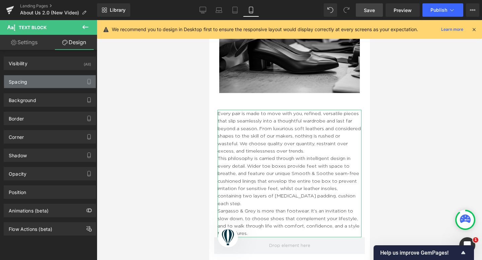
click at [28, 79] on div "Spacing" at bounding box center [50, 81] width 92 height 13
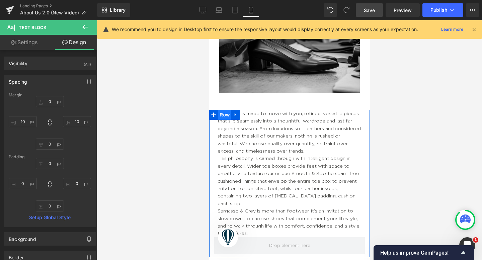
click at [224, 110] on span "Row" at bounding box center [224, 115] width 13 height 10
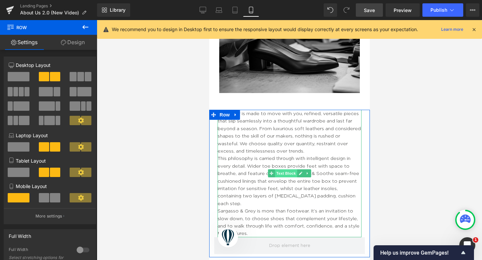
click at [285, 169] on span "Text Block" at bounding box center [285, 173] width 22 height 8
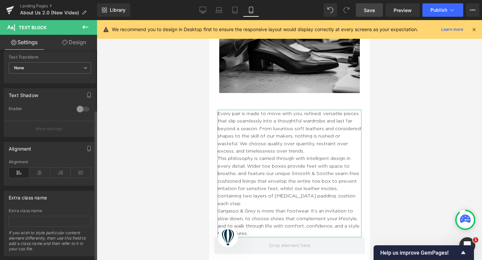
scroll to position [199, 0]
click at [37, 170] on icon at bounding box center [39, 171] width 21 height 10
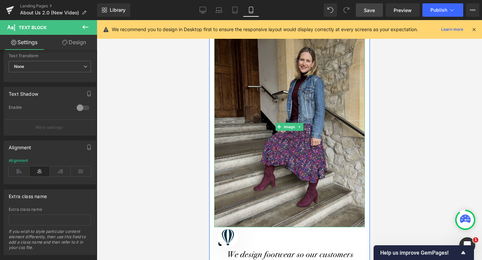
scroll to position [0, 0]
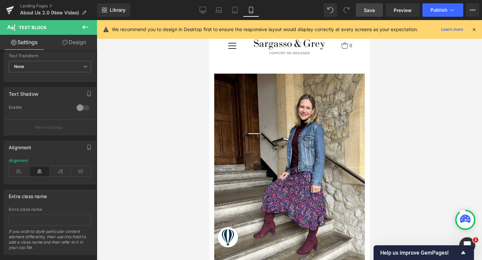
click at [370, 8] on span "Save" at bounding box center [369, 10] width 11 height 7
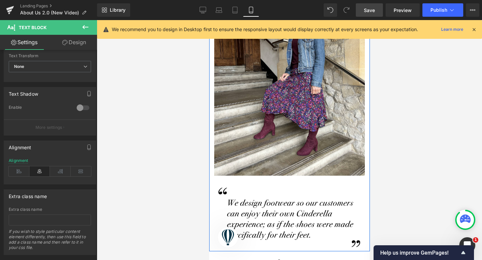
scroll to position [38, 0]
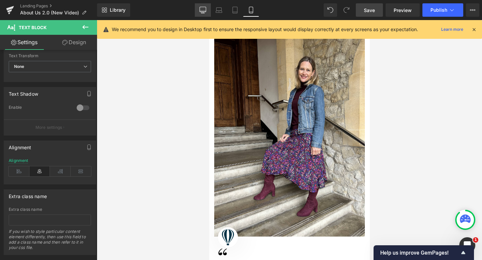
click at [203, 7] on icon at bounding box center [202, 10] width 7 height 7
type input "100"
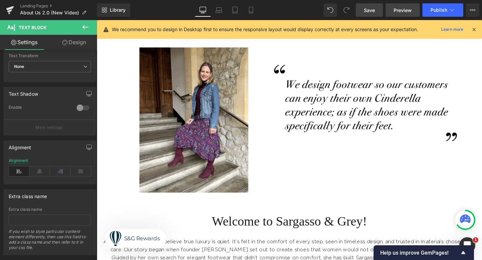
click at [392, 10] on link "Preview" at bounding box center [403, 9] width 34 height 13
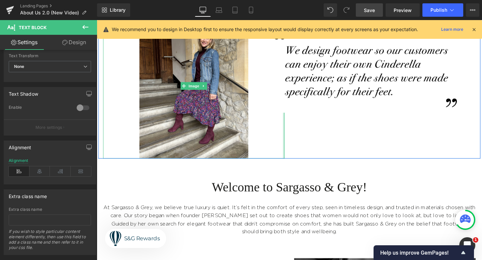
scroll to position [73, 0]
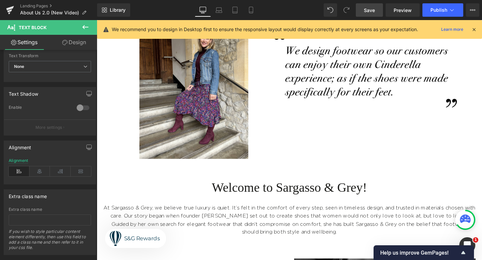
click at [157, 10] on div "Library Desktop Desktop Laptop Tablet Mobile Save Preview Publish Scheduled Vie…" at bounding box center [289, 9] width 385 height 13
